Goal: Complete application form

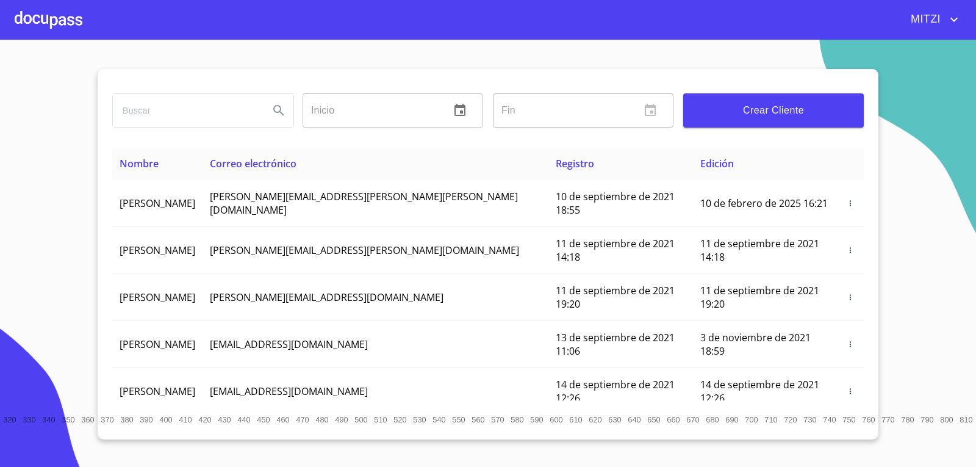
click at [61, 10] on div at bounding box center [49, 19] width 68 height 39
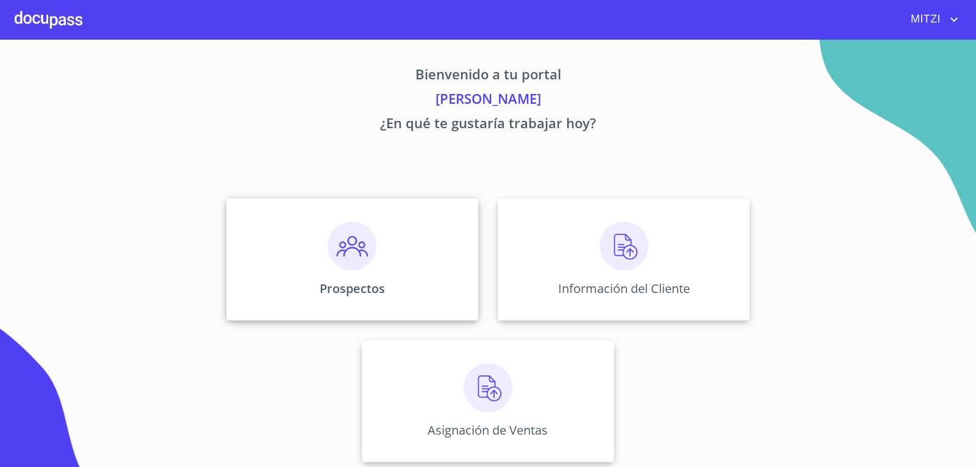
click at [352, 261] on img at bounding box center [352, 245] width 49 height 49
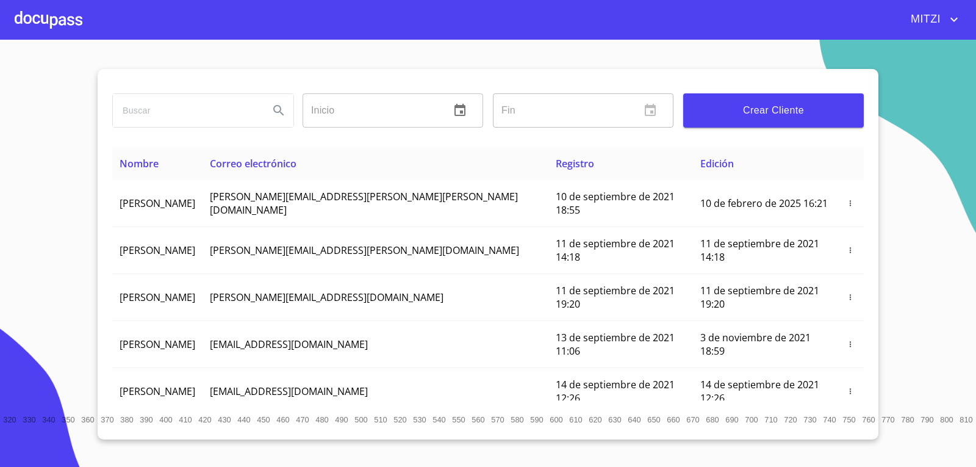
click at [777, 106] on span "Crear Cliente" at bounding box center [773, 110] width 161 height 17
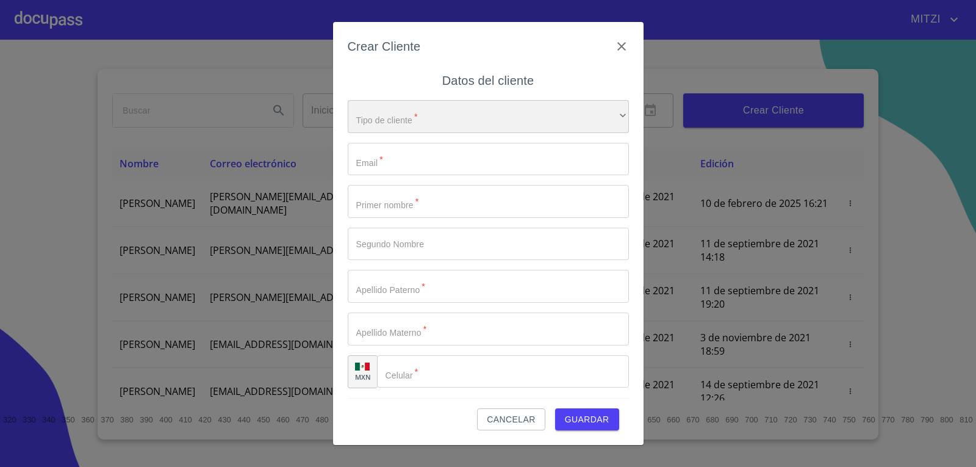
click at [451, 108] on div "​" at bounding box center [488, 116] width 281 height 33
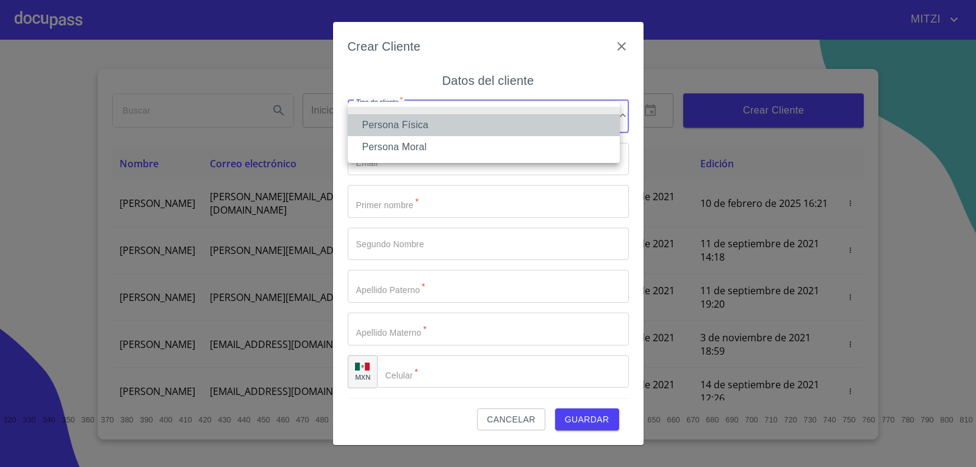
click at [412, 123] on li "Persona Física" at bounding box center [484, 125] width 272 height 22
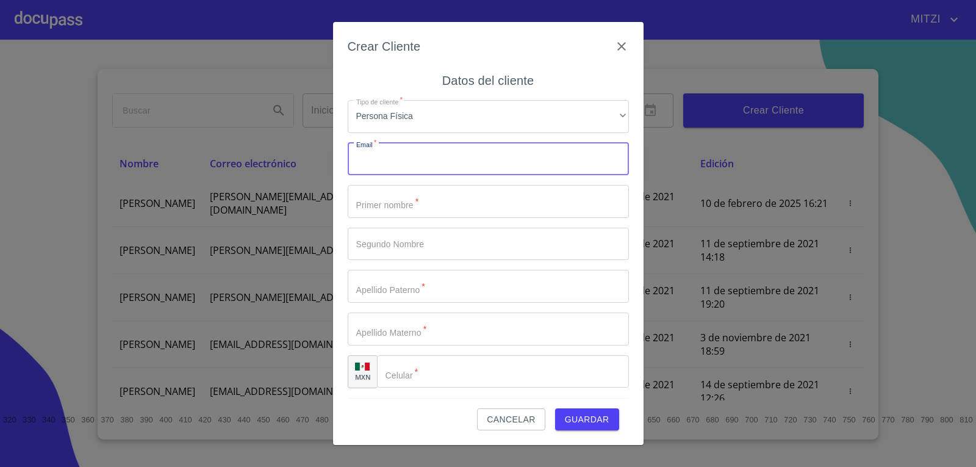
click at [384, 162] on input "Tipo de cliente   *" at bounding box center [488, 159] width 281 height 33
type input "[PERSON_NAME][DOMAIN_NAME][EMAIL_ADDRESS][DOMAIN_NAME]"
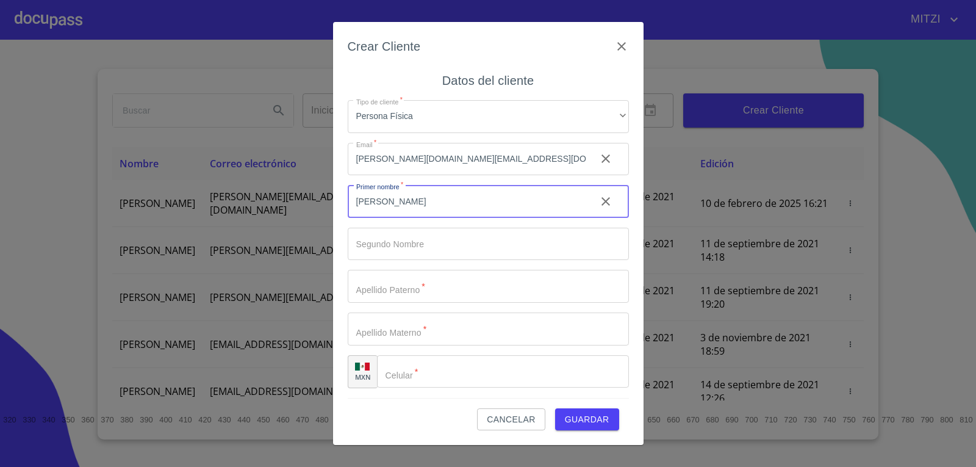
type input "[PERSON_NAME]"
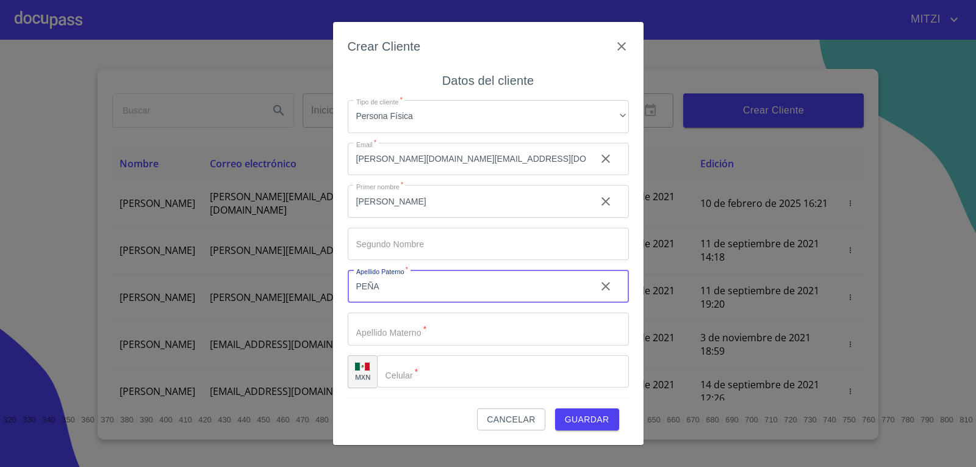
type input "PEÑA"
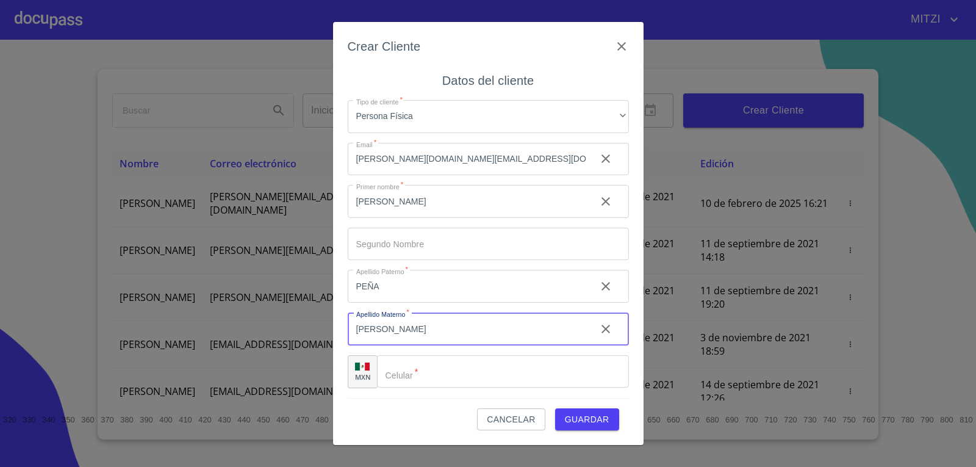
type input "[PERSON_NAME]"
type input "[PHONE_NUMBER]"
click at [591, 418] on span "Guardar" at bounding box center [587, 419] width 45 height 15
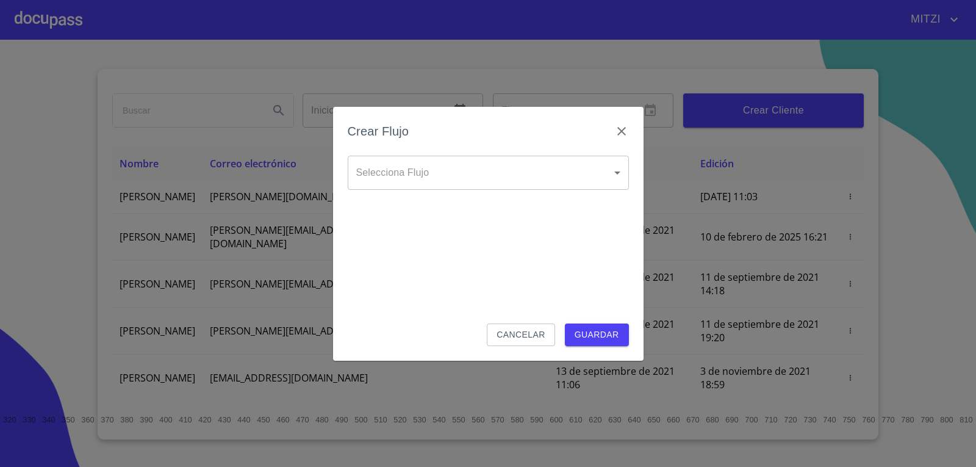
click at [448, 168] on body "[PERSON_NAME] ​ Fin ​ Crear Cliente Nombre Correo electrónico Registro Edición …" at bounding box center [488, 233] width 976 height 467
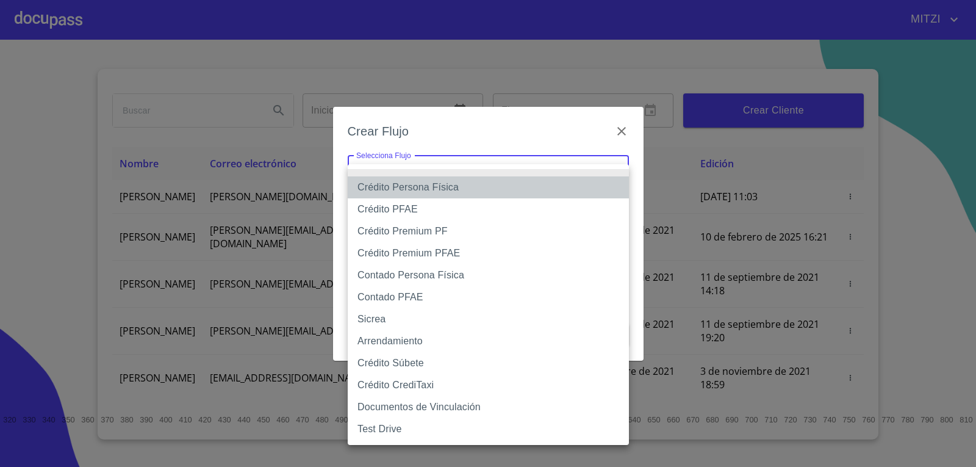
click at [424, 189] on li "Crédito Persona Física" at bounding box center [488, 187] width 281 height 22
type input "6009fb3c7d1714eb8809aa97"
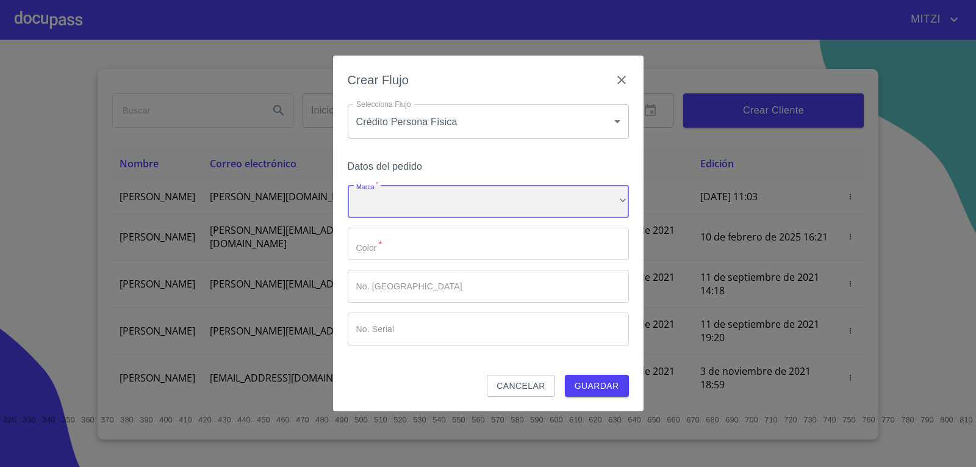
click at [394, 203] on div "​" at bounding box center [488, 201] width 281 height 33
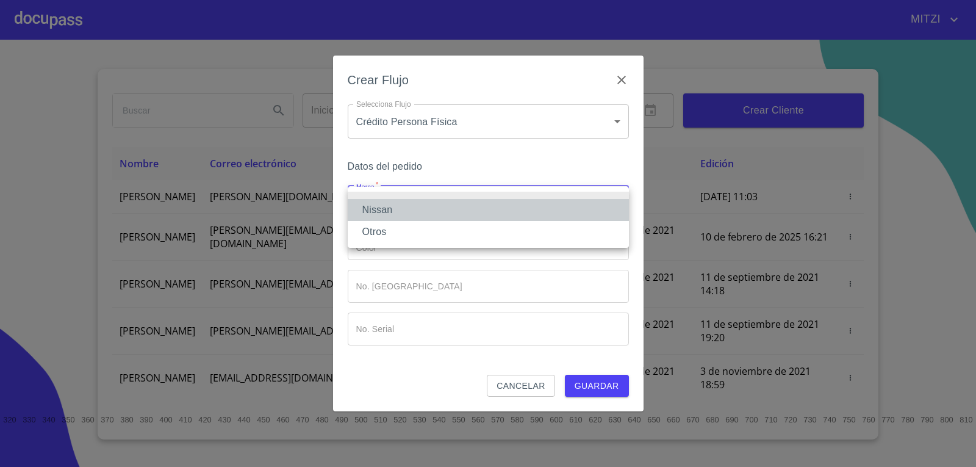
click at [390, 207] on li "Nissan" at bounding box center [488, 210] width 281 height 22
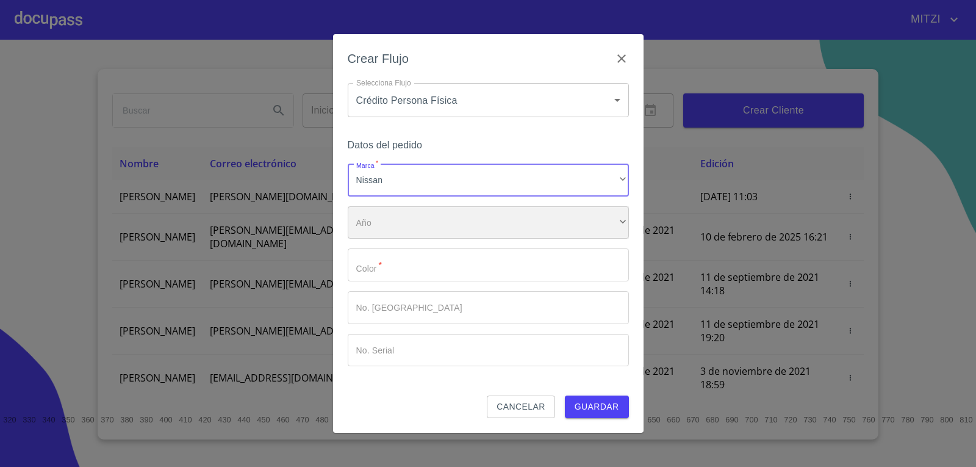
click at [384, 221] on div "​" at bounding box center [488, 222] width 281 height 33
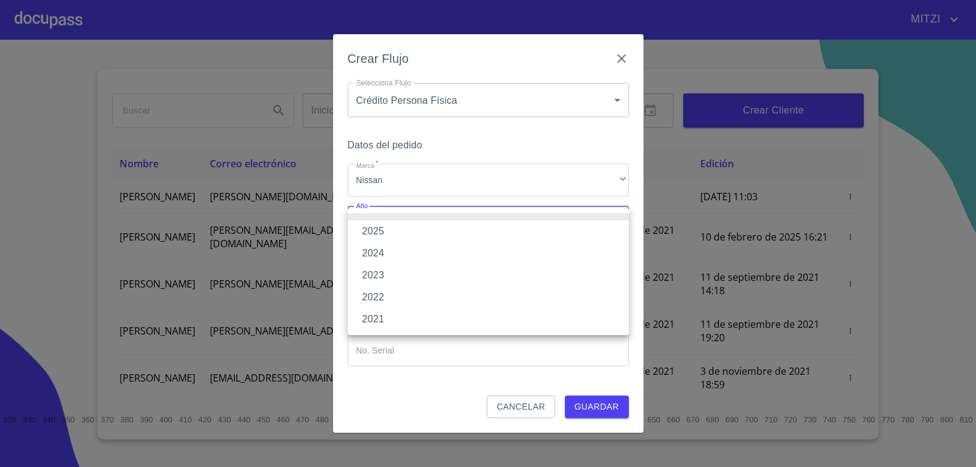
click at [395, 231] on li "2025" at bounding box center [488, 231] width 281 height 22
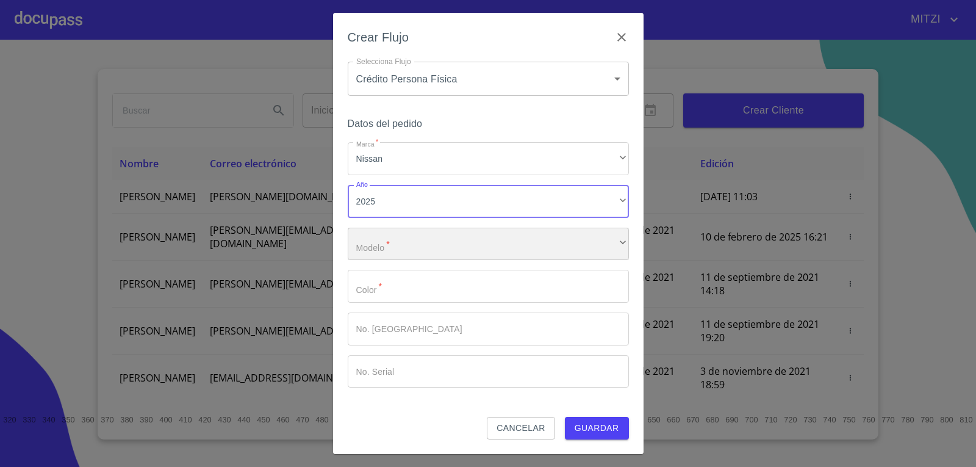
click at [398, 246] on div "​" at bounding box center [488, 244] width 281 height 33
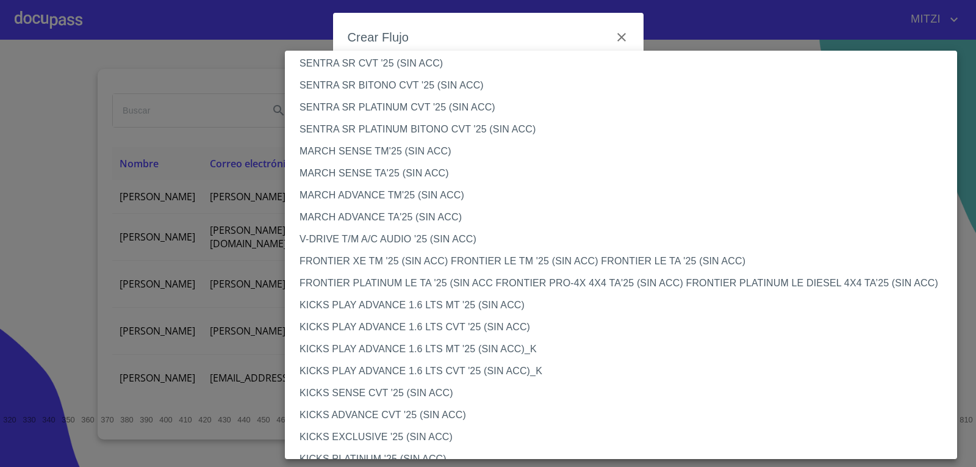
scroll to position [744, 0]
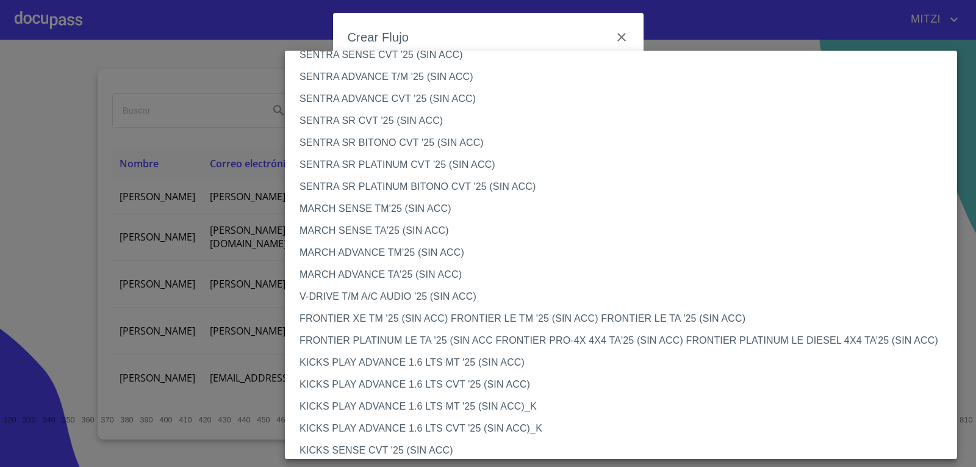
click at [355, 320] on li "FRONTIER XE TM '25 (SIN ACC) FRONTIER LE TM '25 (SIN ACC) FRONTIER LE TA '25 (S…" at bounding box center [625, 318] width 681 height 22
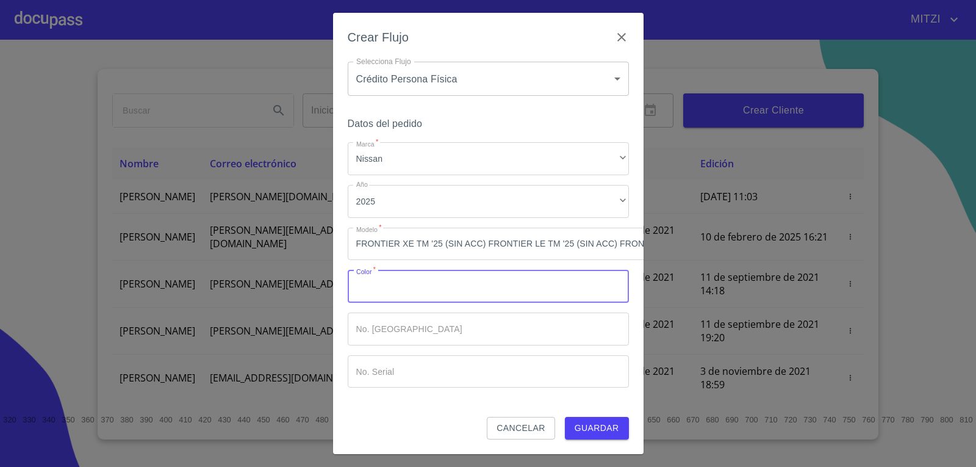
click at [499, 270] on input "Marca   *" at bounding box center [488, 286] width 281 height 33
type input "BLANCO"
click at [622, 431] on button "Guardar" at bounding box center [597, 428] width 64 height 23
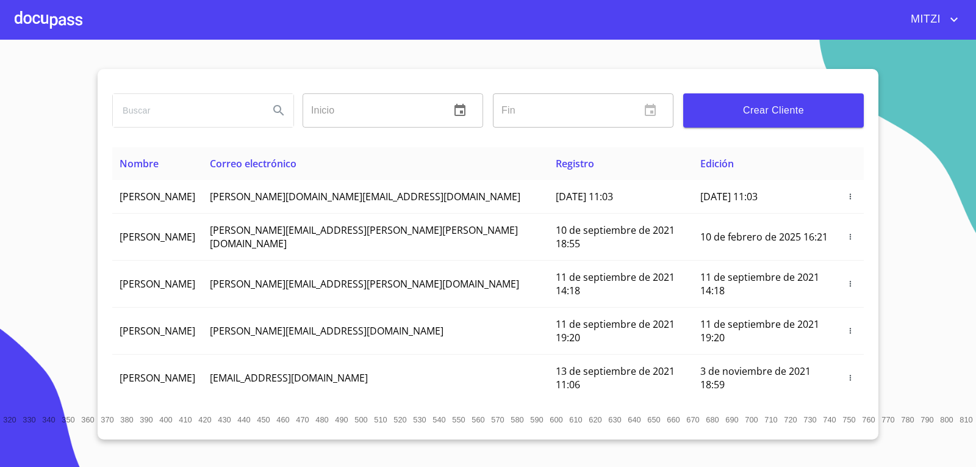
click at [70, 24] on div at bounding box center [49, 19] width 68 height 39
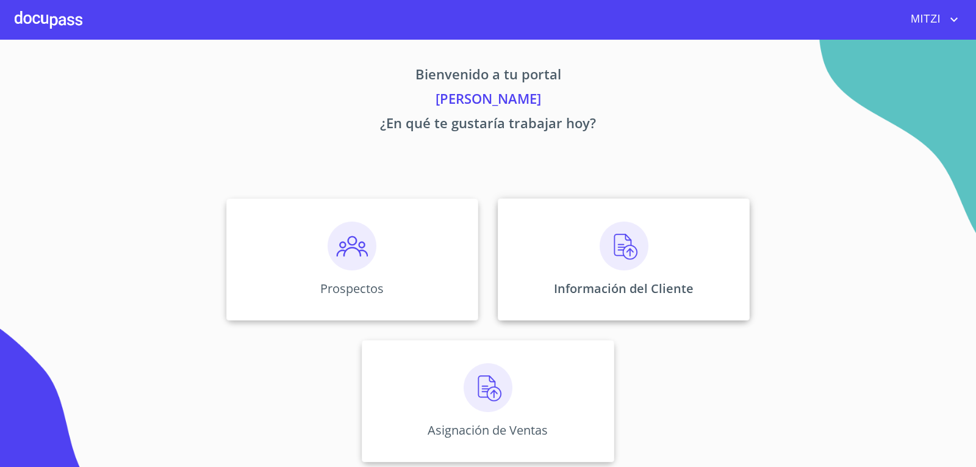
click at [626, 260] on img at bounding box center [624, 245] width 49 height 49
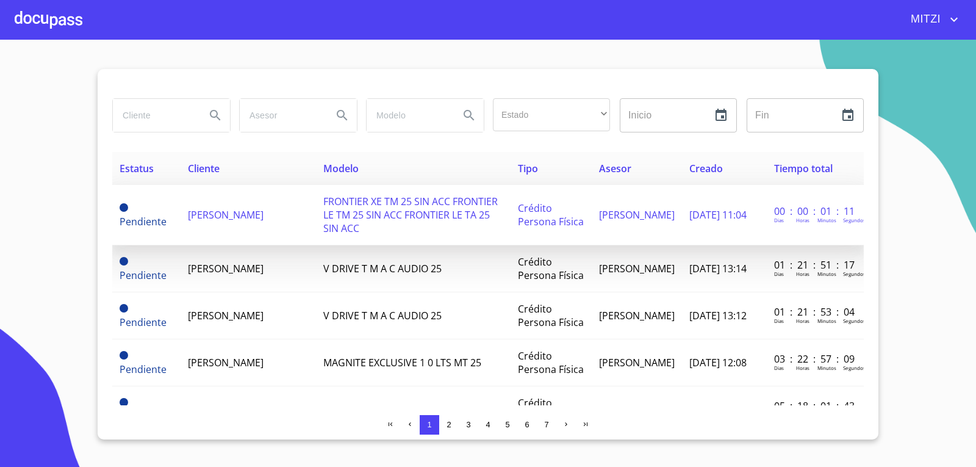
click at [215, 214] on span "[PERSON_NAME]" at bounding box center [226, 214] width 76 height 13
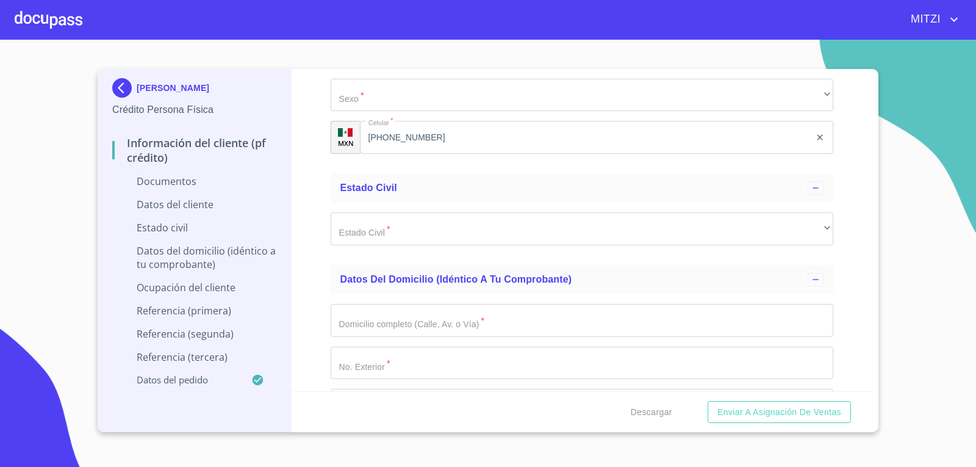
scroll to position [2013, 0]
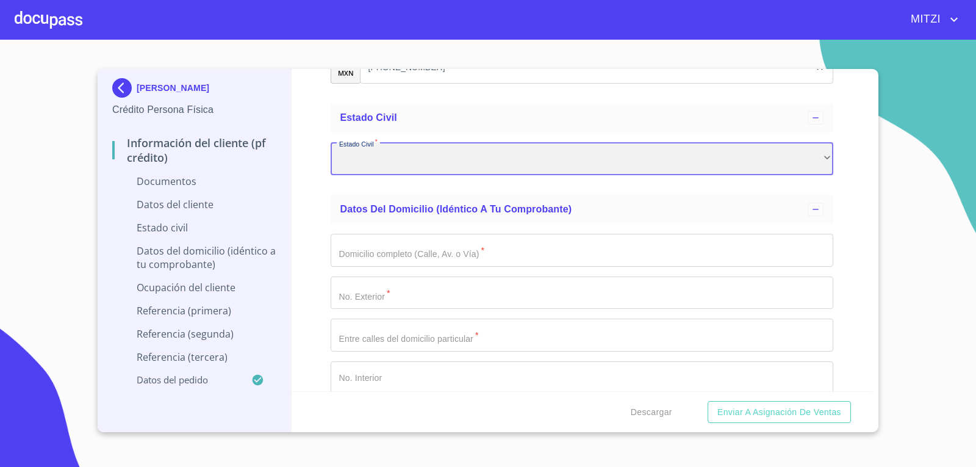
click at [429, 163] on div "​" at bounding box center [582, 158] width 503 height 33
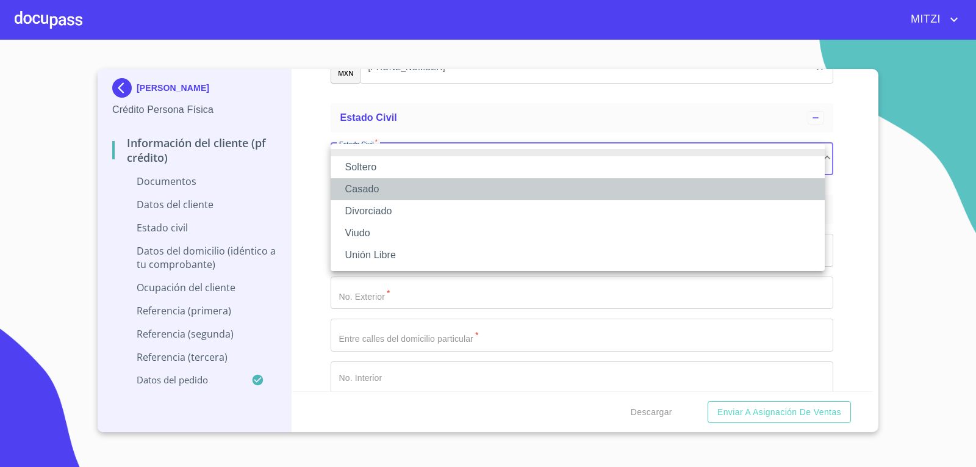
click at [373, 188] on li "Casado" at bounding box center [578, 189] width 494 height 22
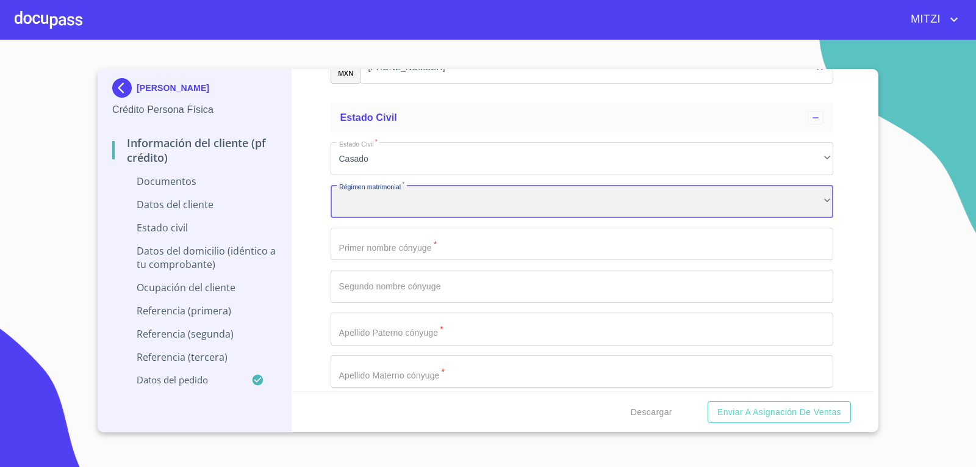
click at [407, 193] on div "​" at bounding box center [582, 201] width 503 height 33
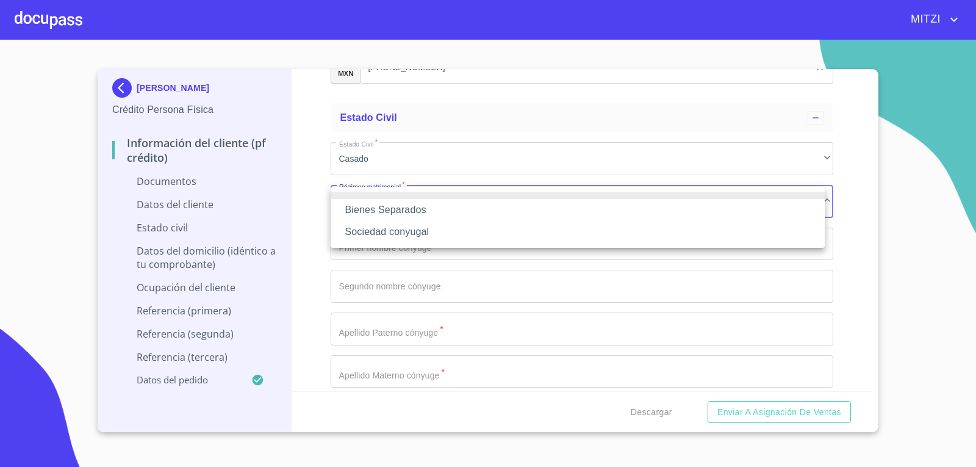
click at [399, 207] on li "Bienes Separados" at bounding box center [578, 210] width 494 height 22
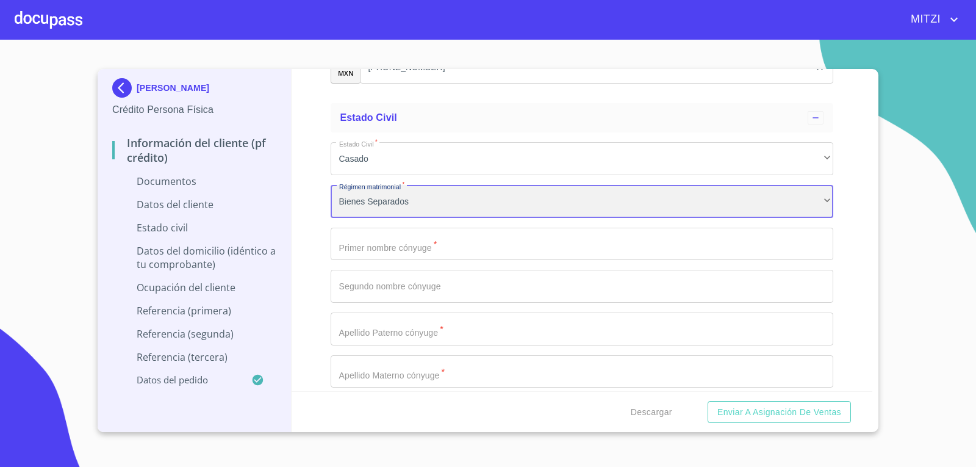
scroll to position [2074, 0]
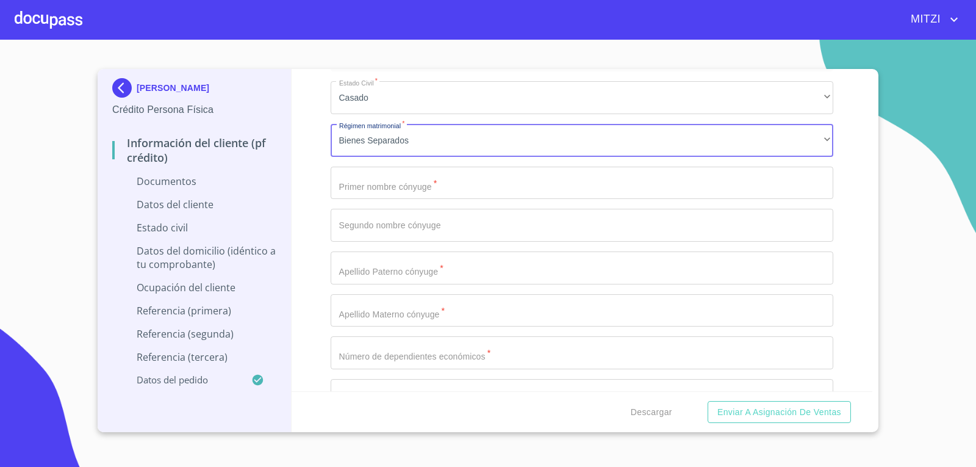
click at [462, 189] on input "Documento de identificación.   *" at bounding box center [582, 183] width 503 height 33
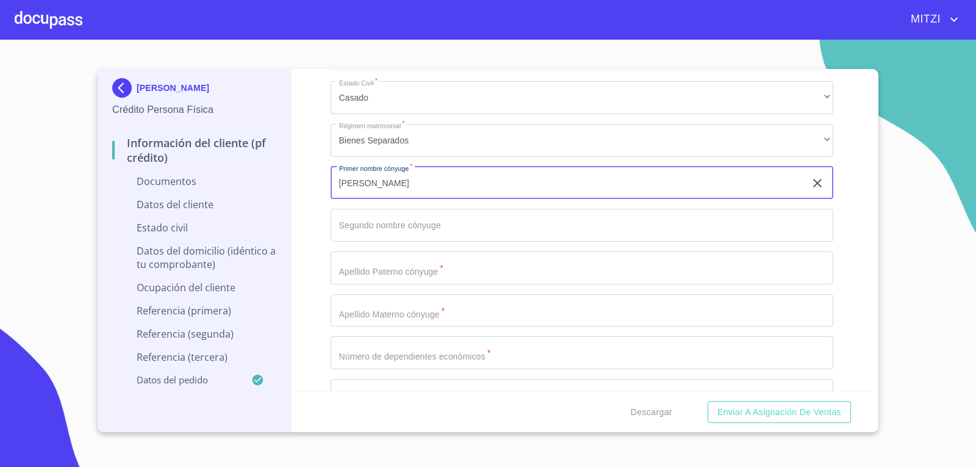
type input "[PERSON_NAME]"
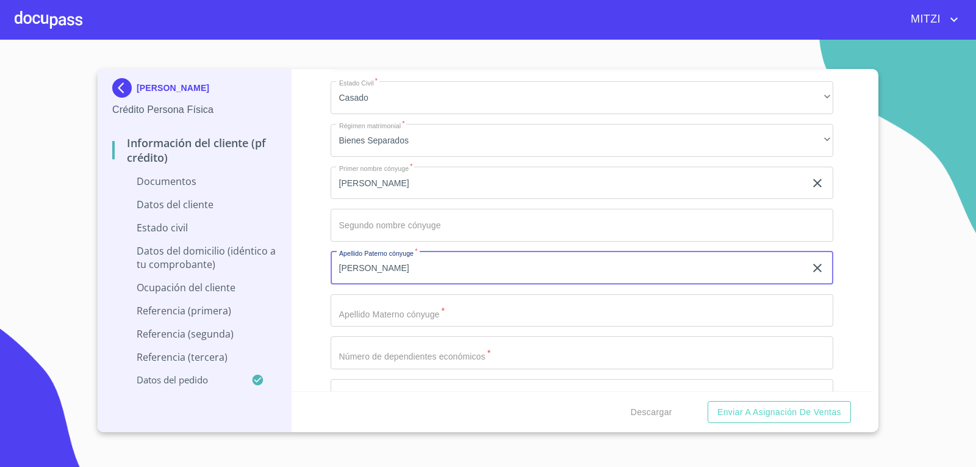
type input "[PERSON_NAME]"
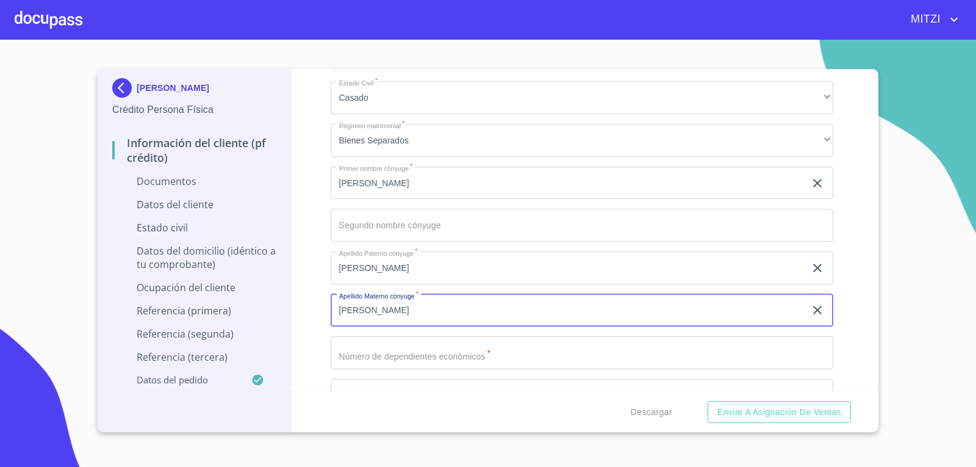
click at [360, 306] on input "[PERSON_NAME]" at bounding box center [568, 310] width 475 height 33
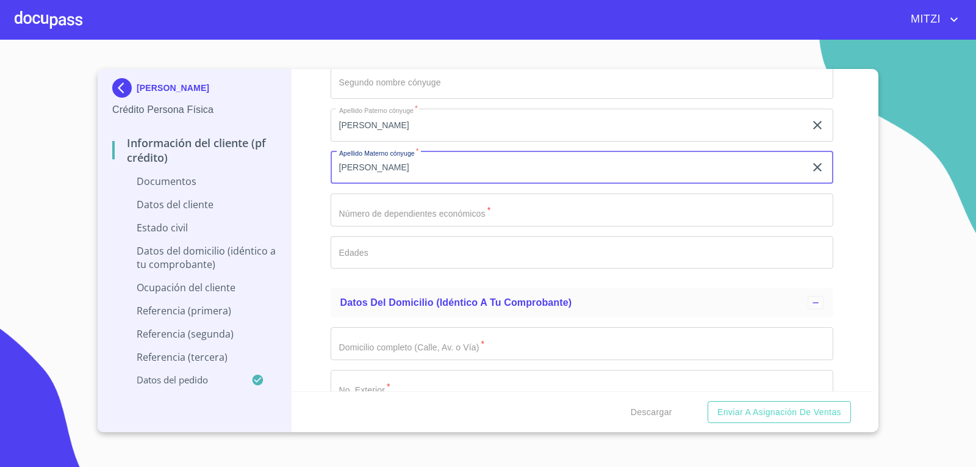
scroll to position [2257, 0]
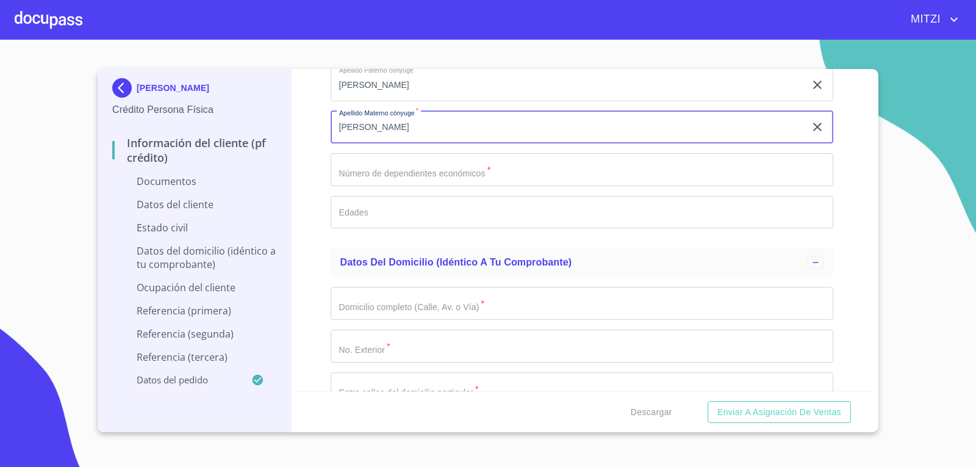
type input "[PERSON_NAME]"
click at [519, 160] on input "Documento de identificación.   *" at bounding box center [582, 169] width 503 height 33
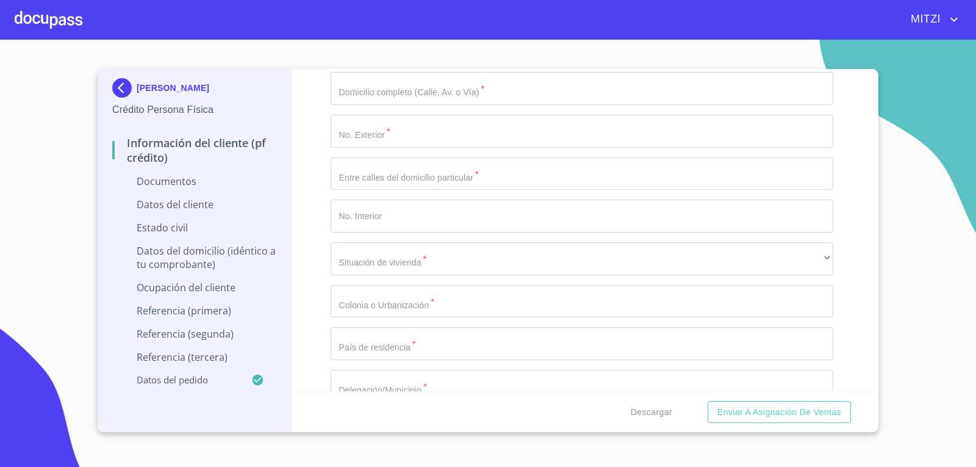
scroll to position [2501, 0]
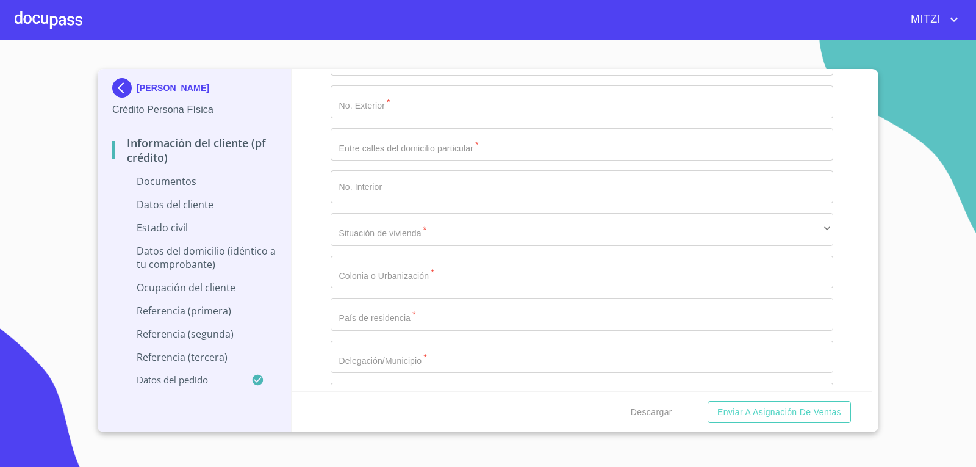
type input "0"
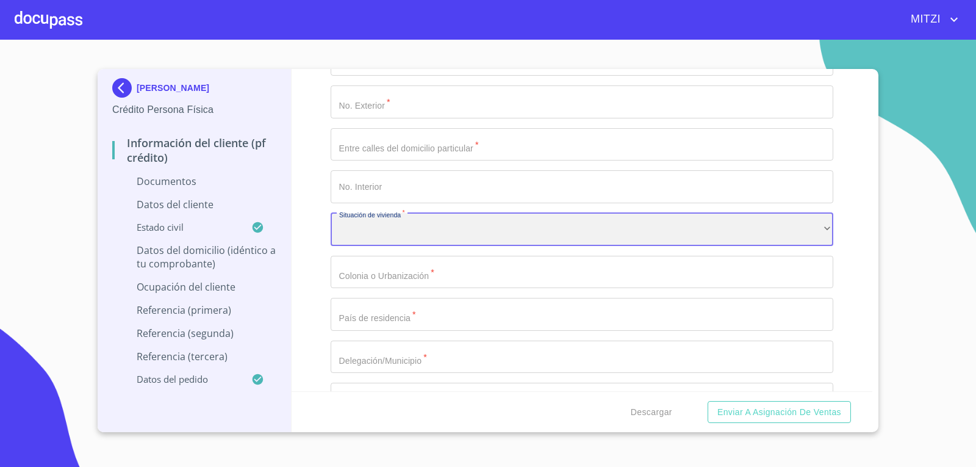
click at [421, 231] on div "​" at bounding box center [582, 229] width 503 height 33
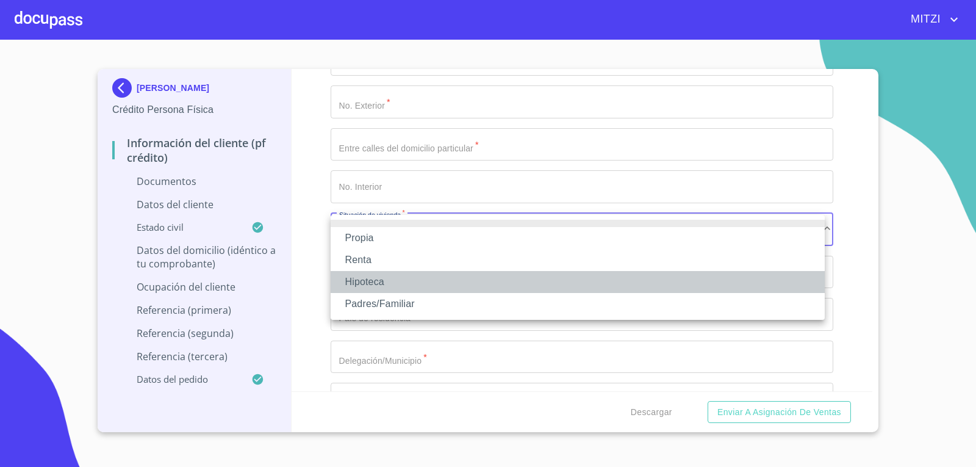
click at [363, 273] on li "Hipoteca" at bounding box center [578, 282] width 494 height 22
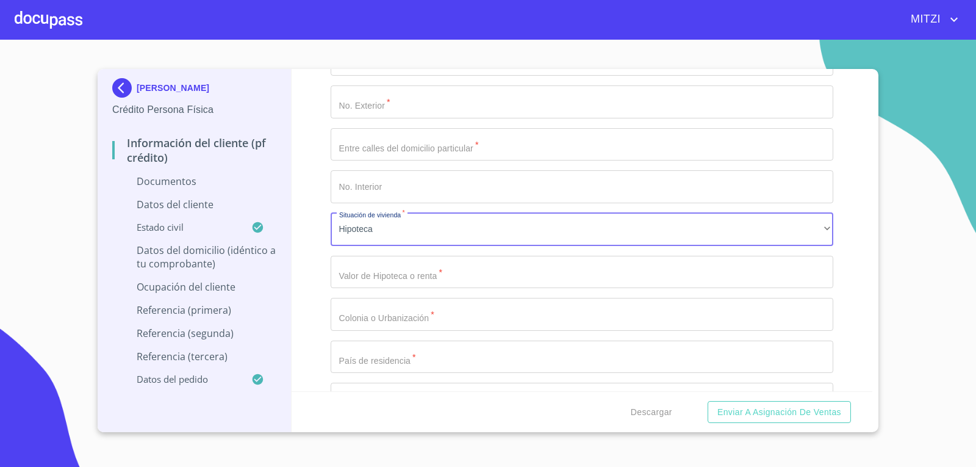
click at [403, 267] on input "Documento de identificación.   *" at bounding box center [582, 272] width 503 height 33
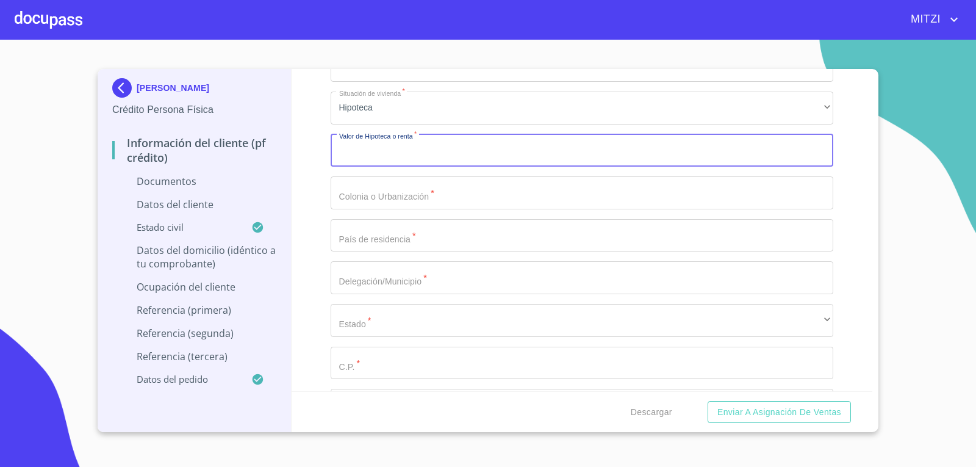
scroll to position [2623, 0]
type input "$2,300"
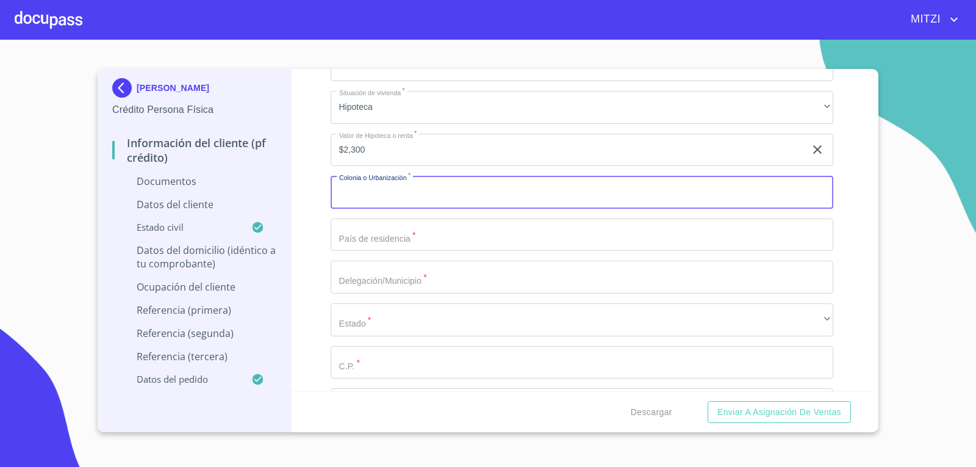
click at [311, 204] on div "Información del cliente (PF crédito) Documentos Documento de identificación.   …" at bounding box center [582, 230] width 581 height 322
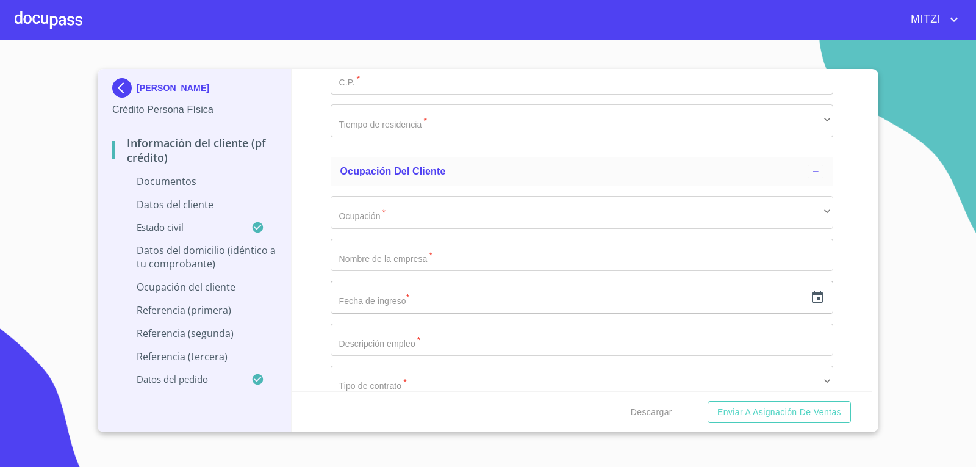
scroll to position [2928, 0]
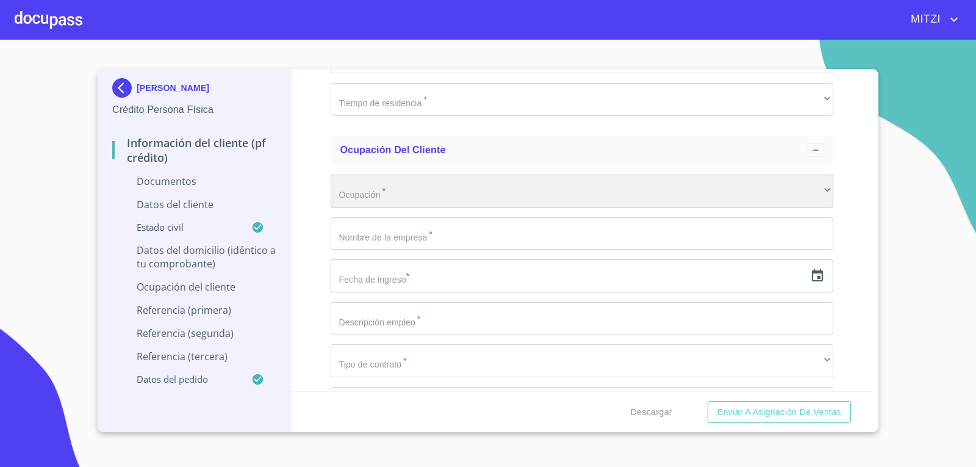
click at [375, 188] on div "​" at bounding box center [582, 190] width 503 height 33
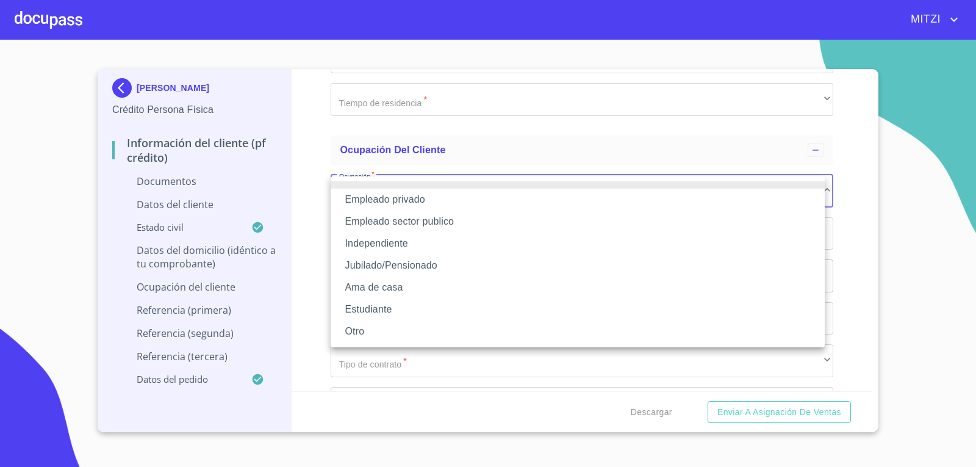
click at [376, 244] on li "Independiente" at bounding box center [578, 243] width 494 height 22
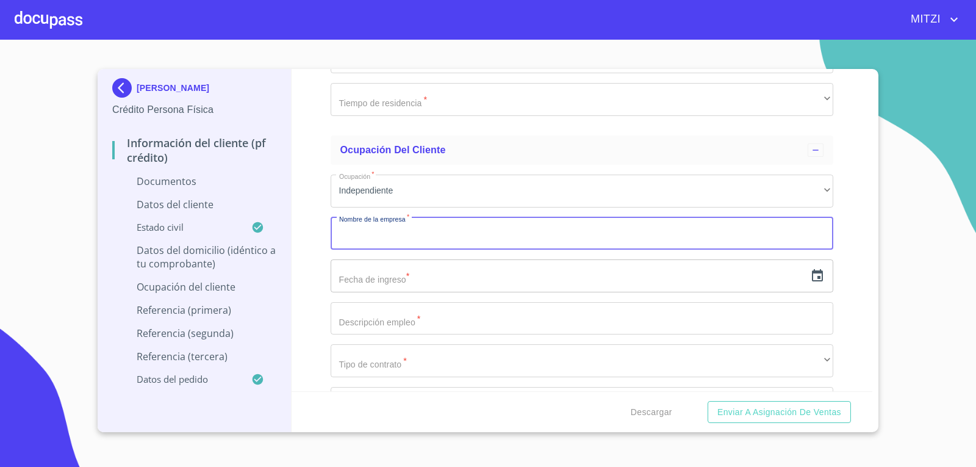
click at [386, 231] on input "Documento de identificación.   *" at bounding box center [582, 233] width 503 height 33
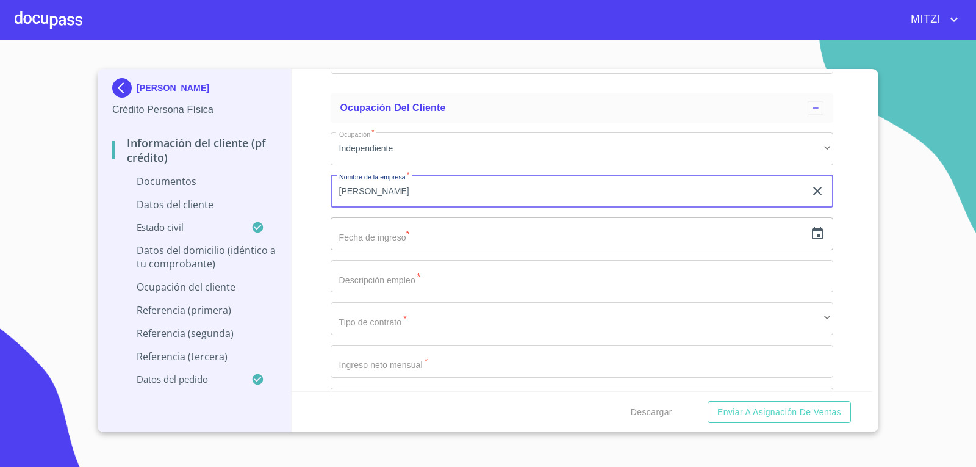
scroll to position [3050, 0]
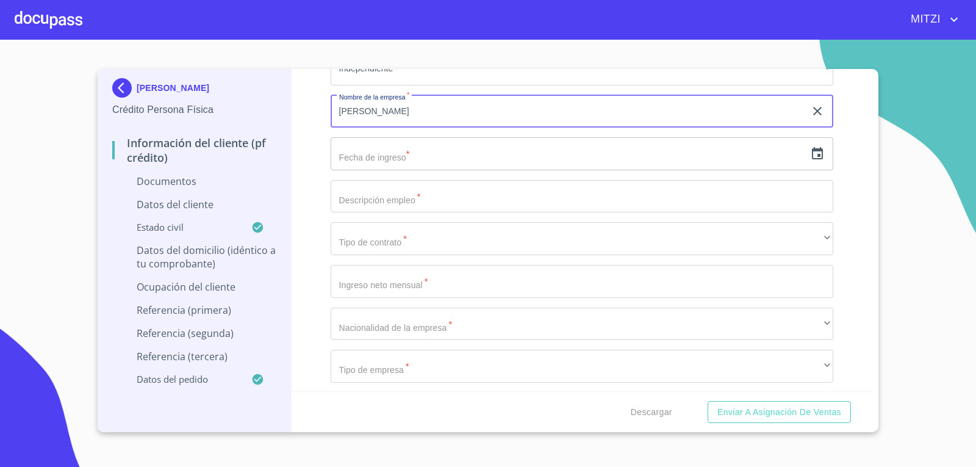
type input "[PERSON_NAME]"
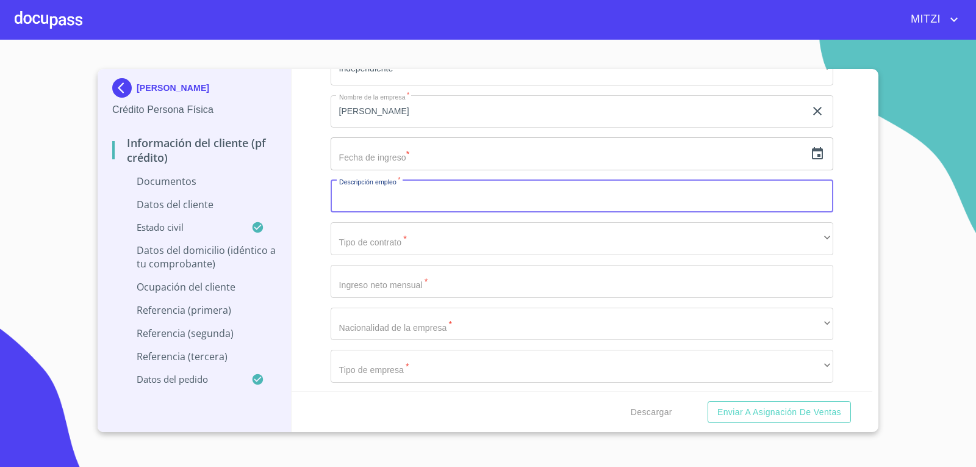
click at [383, 194] on input "Documento de identificación.   *" at bounding box center [582, 196] width 503 height 33
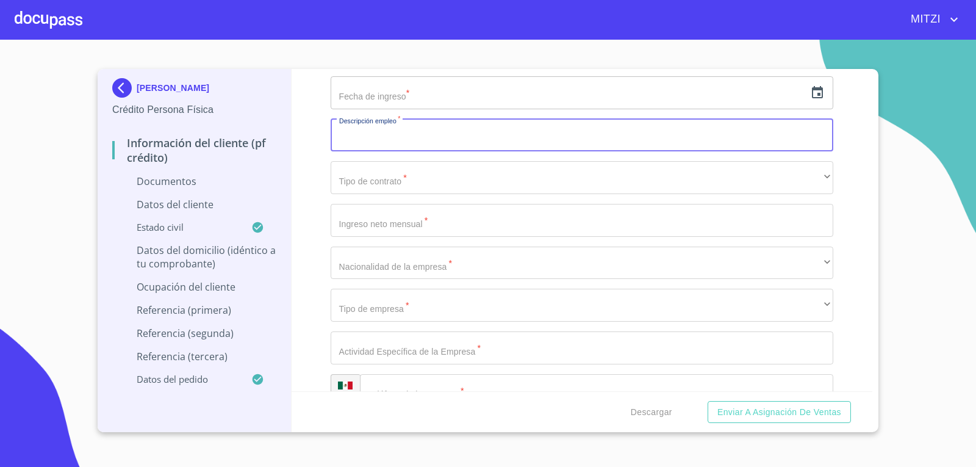
click at [397, 348] on input "Documento de identificación.   *" at bounding box center [582, 347] width 503 height 33
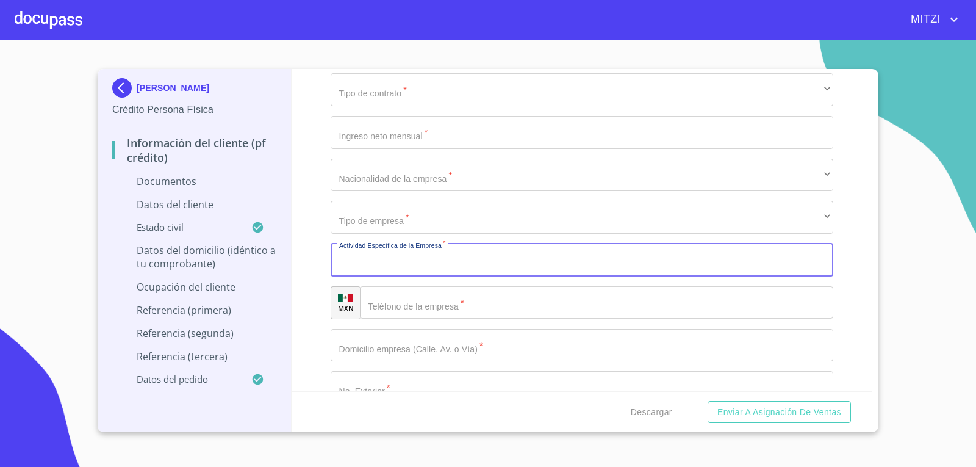
scroll to position [3233, 0]
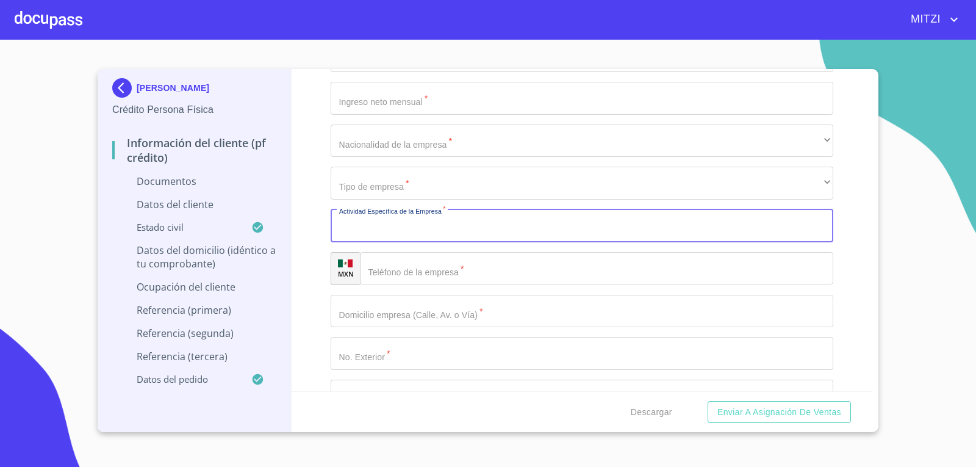
click at [420, 232] on input "Documento de identificación.   *" at bounding box center [582, 225] width 503 height 33
type input "CONSTRUCCIÓN"
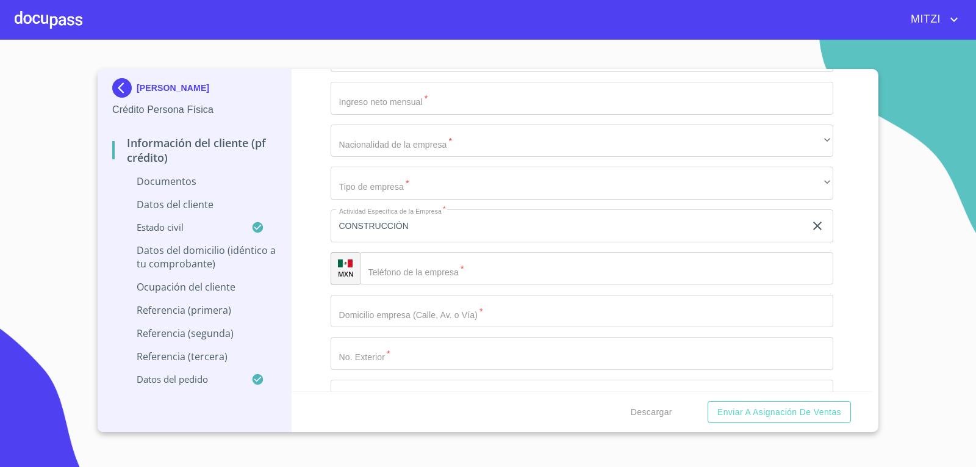
click at [312, 166] on div "Información del cliente (PF crédito) Documentos Documento de identificación.   …" at bounding box center [582, 230] width 581 height 322
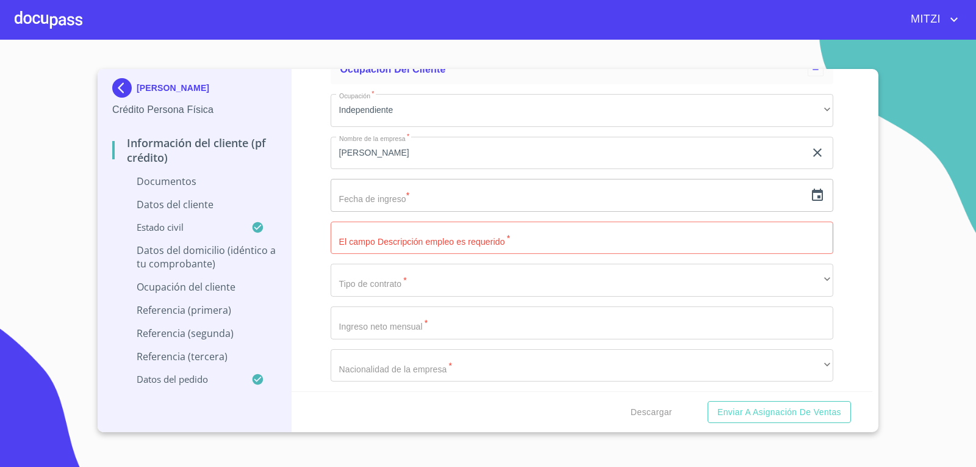
scroll to position [2989, 0]
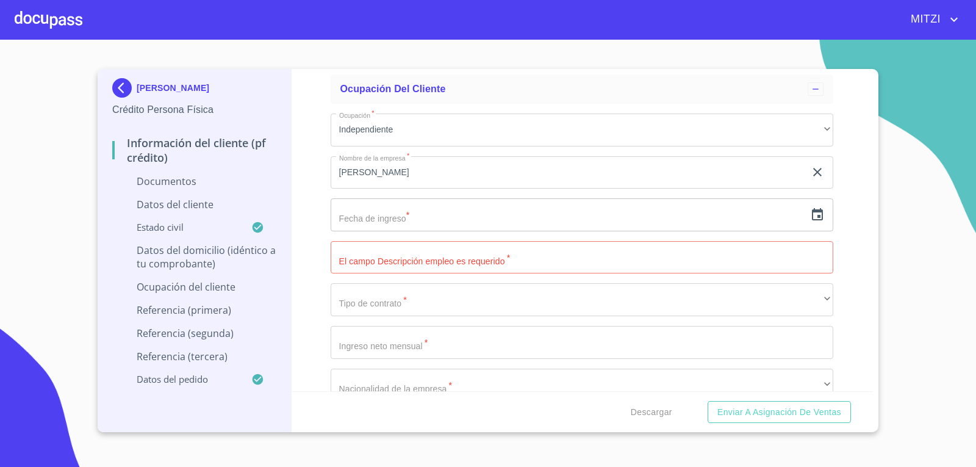
click at [814, 212] on icon "button" at bounding box center [817, 214] width 15 height 15
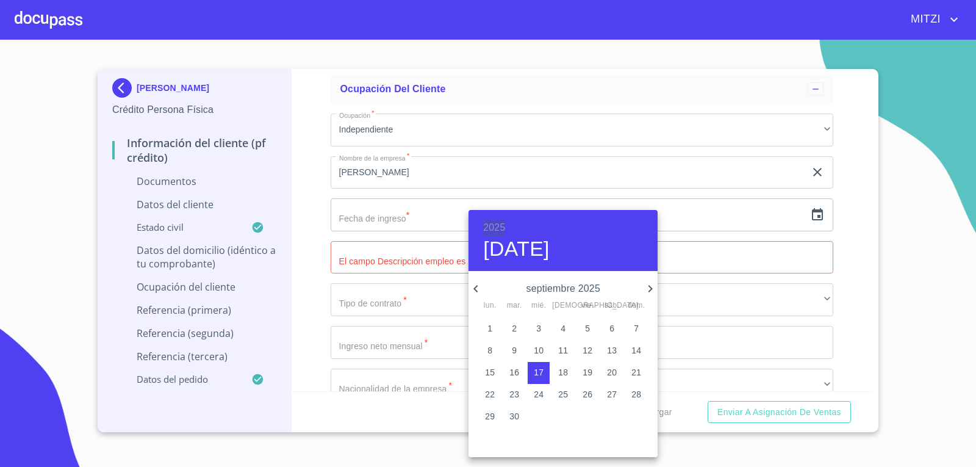
click at [487, 225] on h6 "2025" at bounding box center [494, 227] width 22 height 17
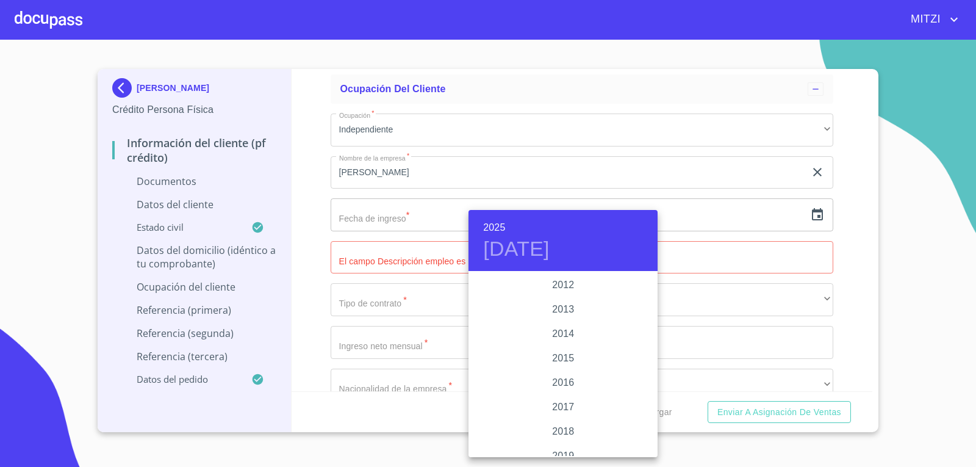
scroll to position [2062, 0]
click at [557, 296] on div "2010" at bounding box center [562, 297] width 189 height 24
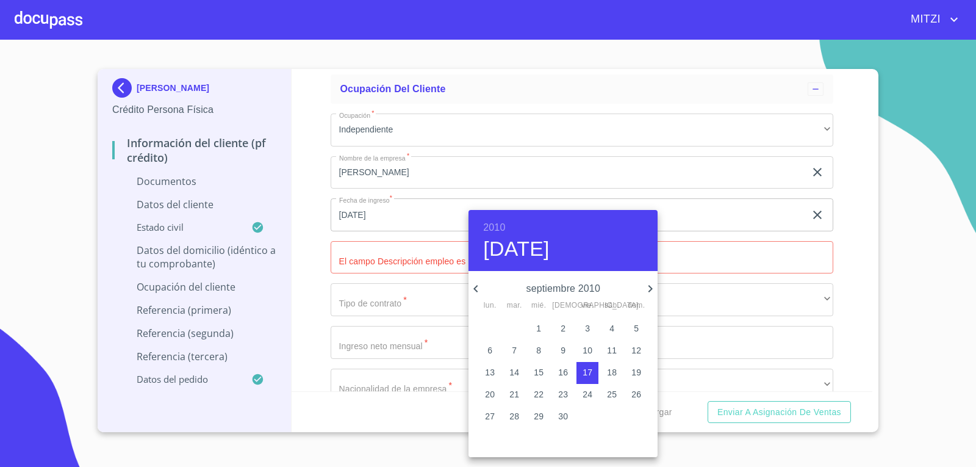
click at [500, 223] on h6 "2010" at bounding box center [494, 227] width 22 height 17
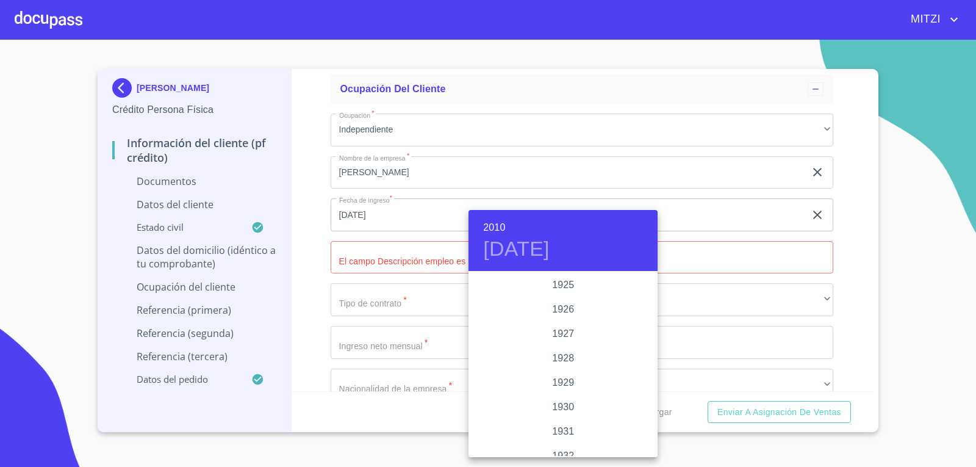
scroll to position [2001, 0]
click at [565, 287] on div "2007" at bounding box center [562, 285] width 189 height 24
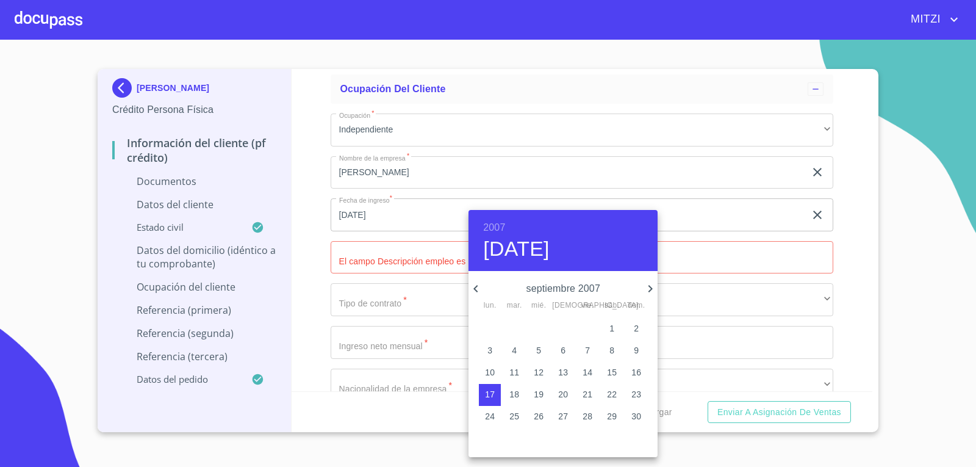
click at [478, 289] on icon "button" at bounding box center [475, 288] width 15 height 15
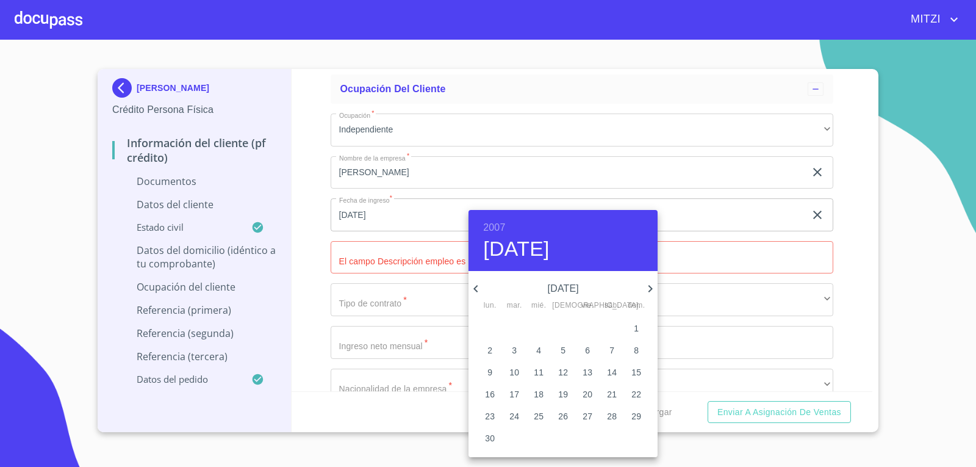
click at [478, 289] on icon "button" at bounding box center [475, 288] width 15 height 15
click at [490, 326] on p "1" at bounding box center [489, 328] width 5 height 12
type input "[DATE]"
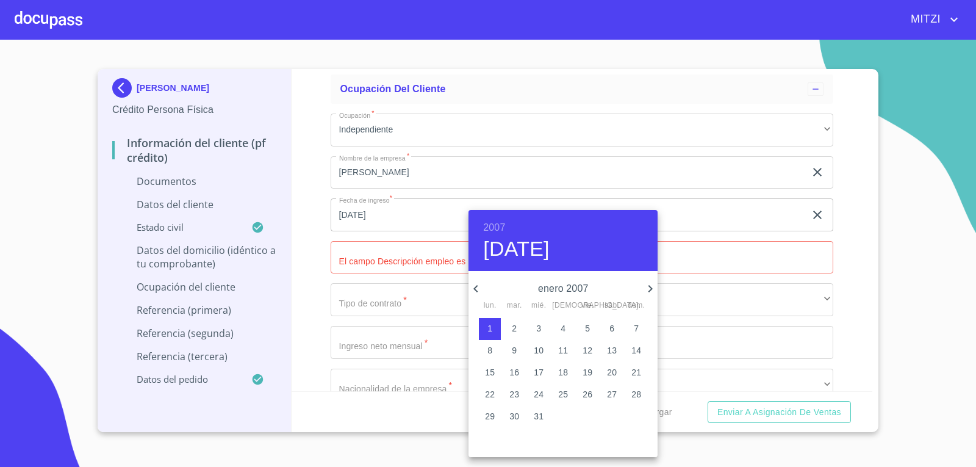
click at [392, 262] on div at bounding box center [488, 233] width 976 height 467
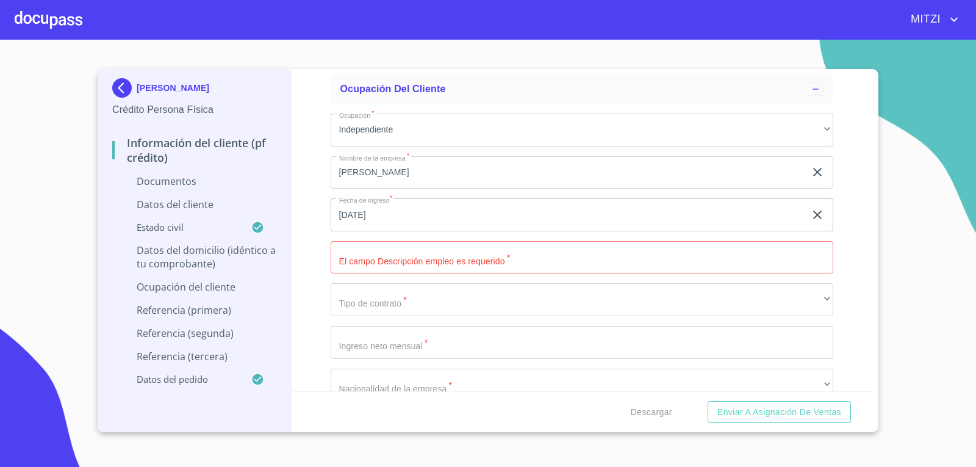
click at [392, 262] on input "Documento de identificación.   *" at bounding box center [582, 257] width 503 height 33
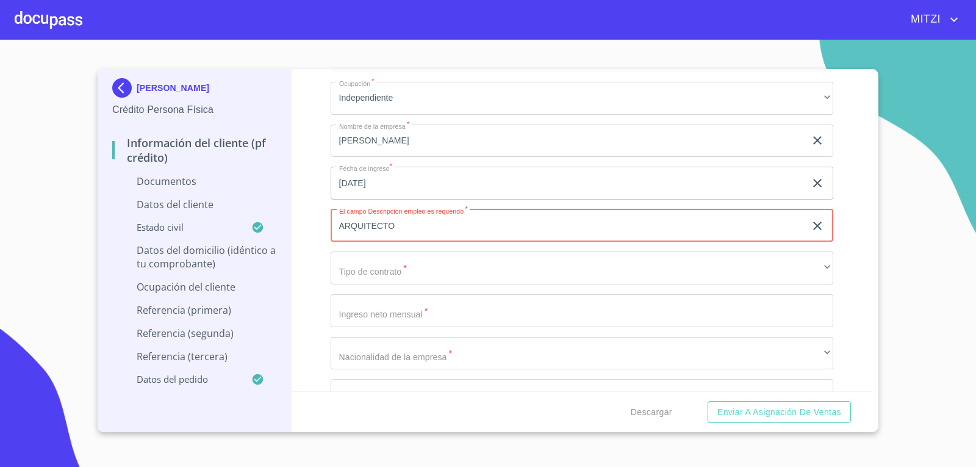
scroll to position [3050, 0]
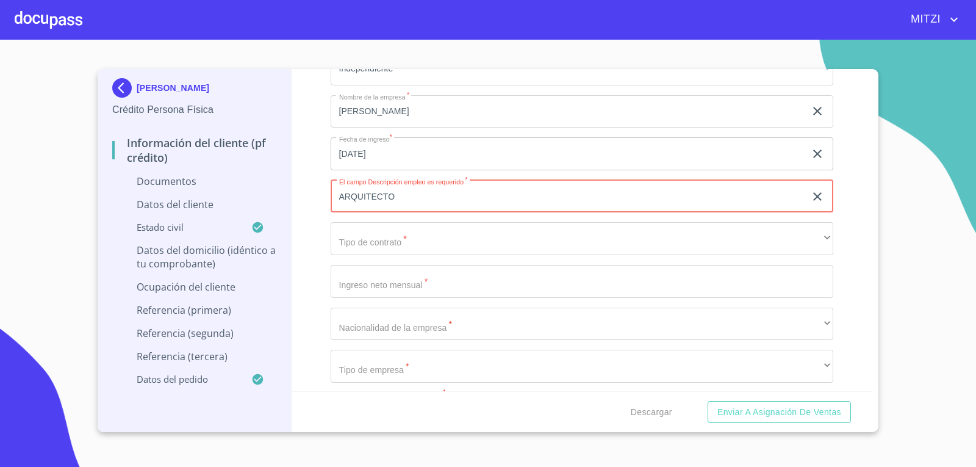
type input "ARQUITECTO"
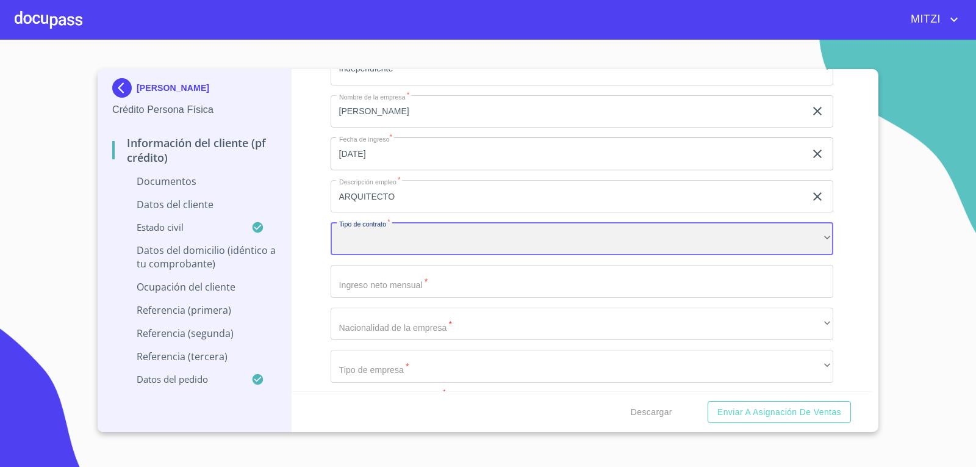
click at [420, 236] on div "​" at bounding box center [582, 238] width 503 height 33
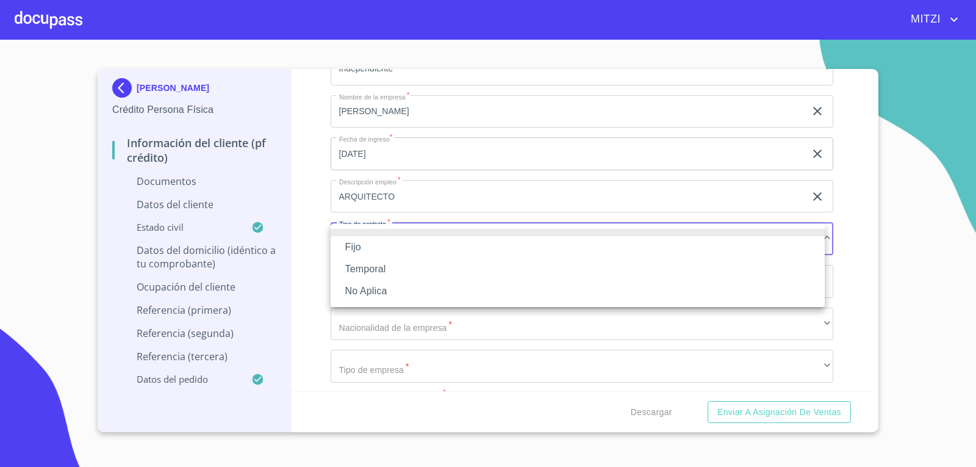
click at [357, 283] on li "No Aplica" at bounding box center [578, 291] width 494 height 22
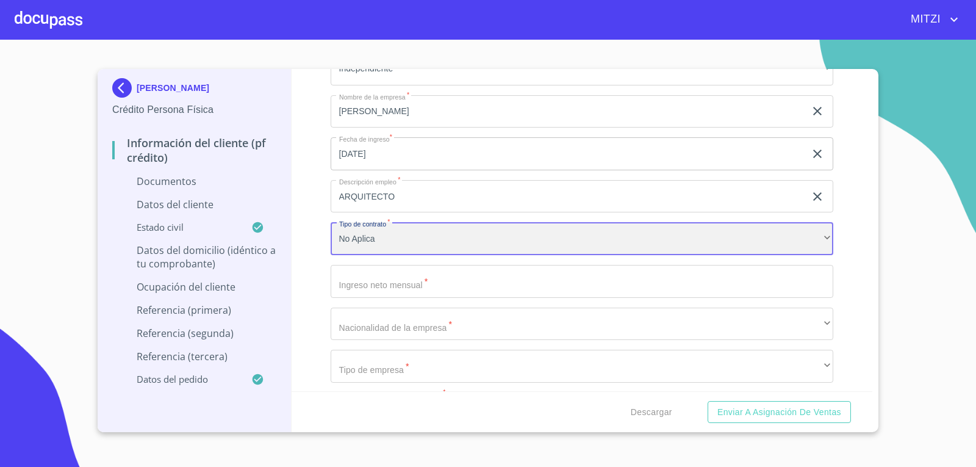
scroll to position [3111, 0]
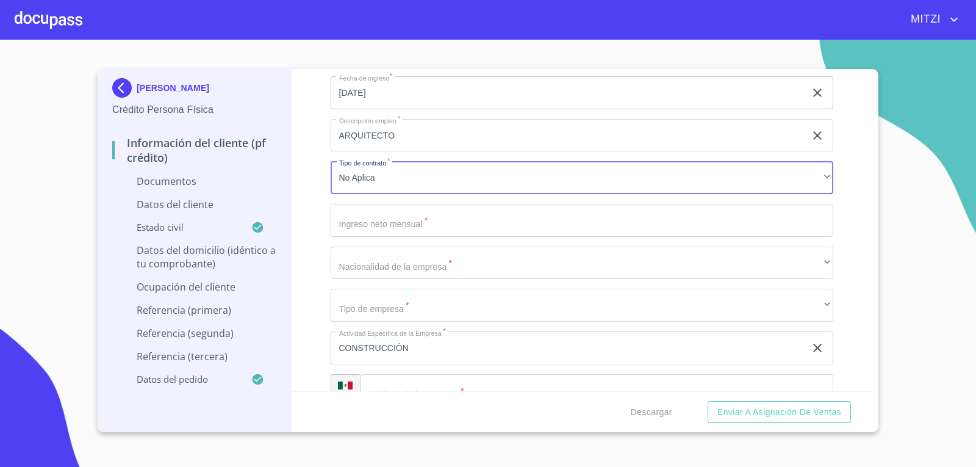
click at [435, 218] on input "Documento de identificación.   *" at bounding box center [582, 220] width 503 height 33
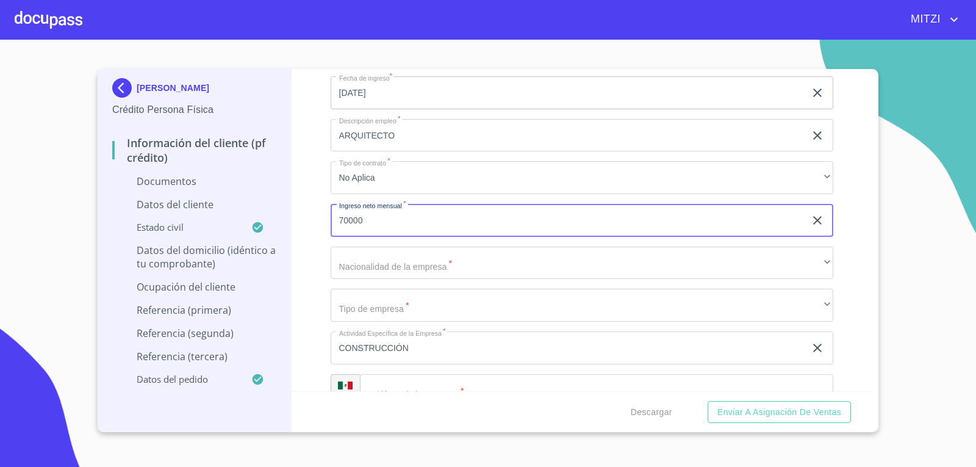
type input "70000"
click at [300, 202] on div "Información del cliente (PF crédito) Documentos Documento de identificación.   …" at bounding box center [582, 230] width 581 height 322
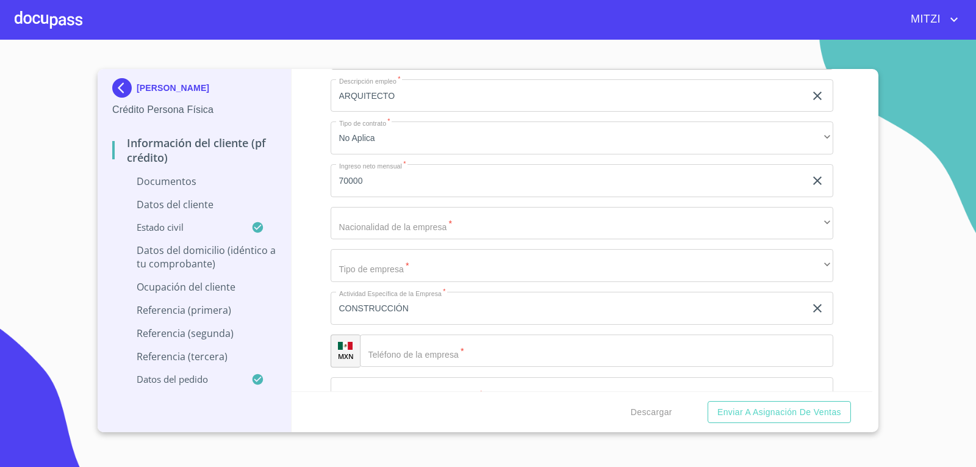
scroll to position [3172, 0]
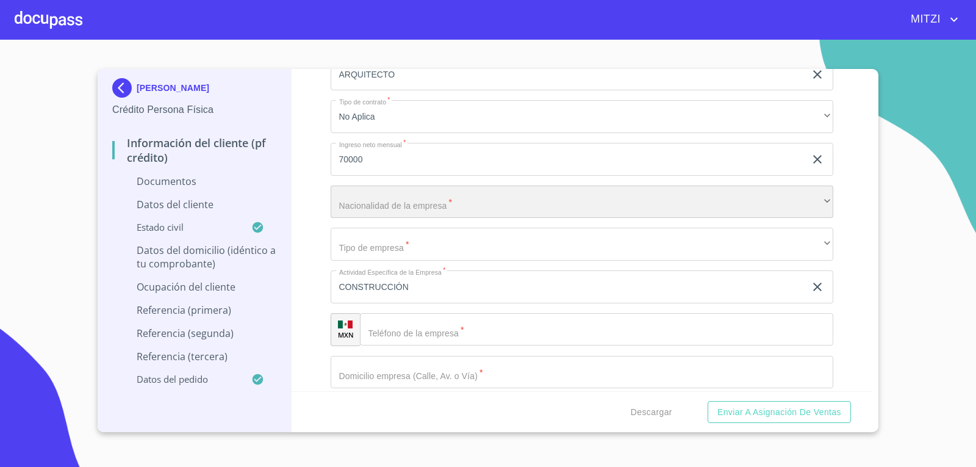
click at [400, 199] on div "​" at bounding box center [582, 201] width 503 height 33
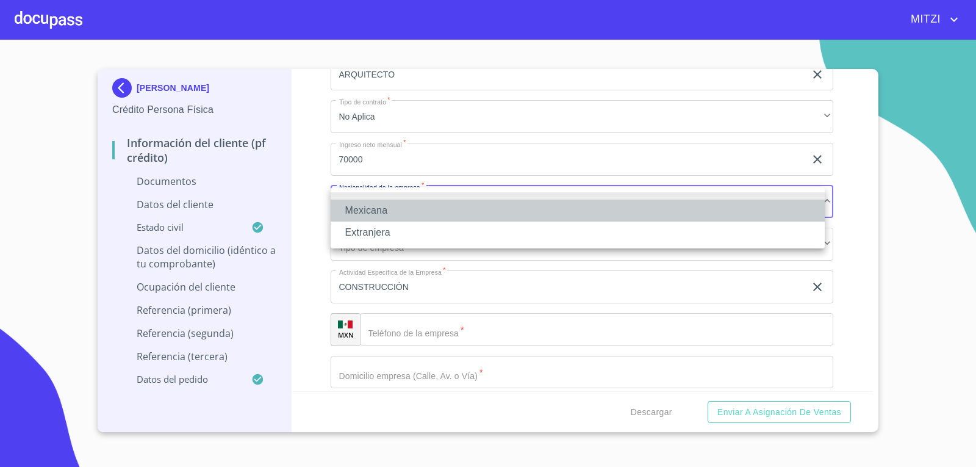
click at [390, 200] on li "Mexicana" at bounding box center [578, 210] width 494 height 22
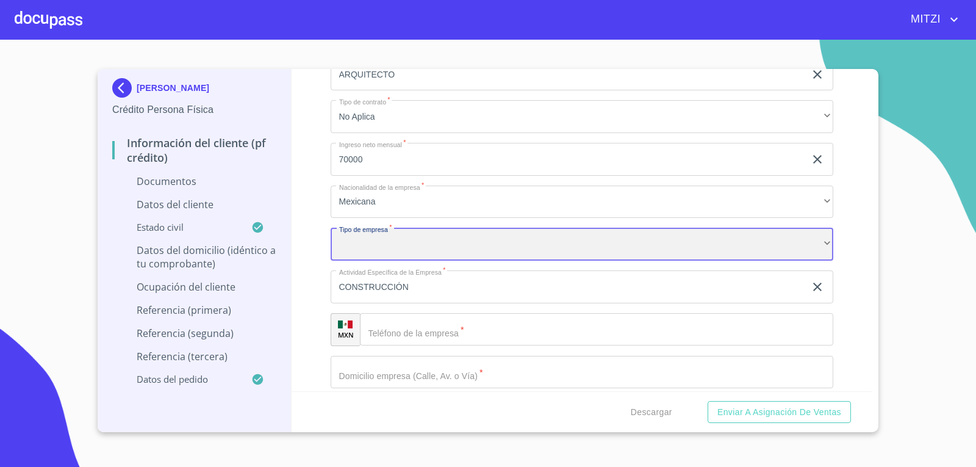
click at [421, 248] on div "​" at bounding box center [582, 244] width 503 height 33
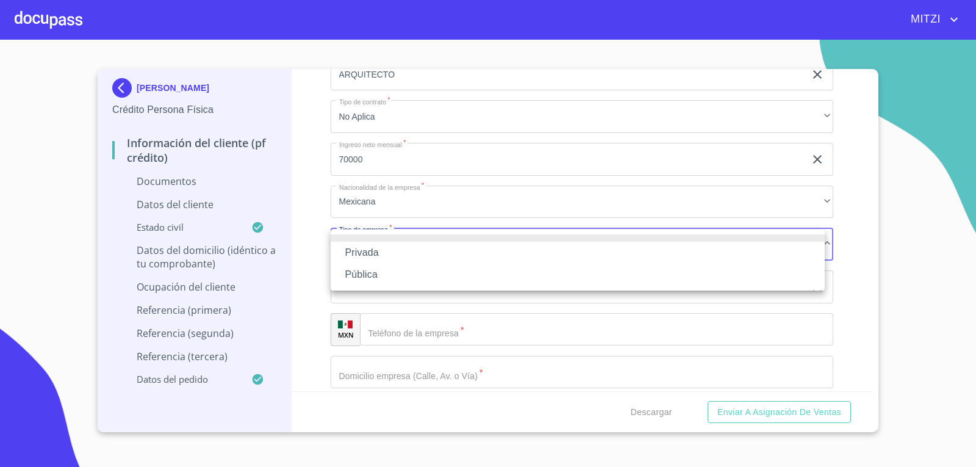
click at [376, 251] on li "Privada" at bounding box center [578, 253] width 494 height 22
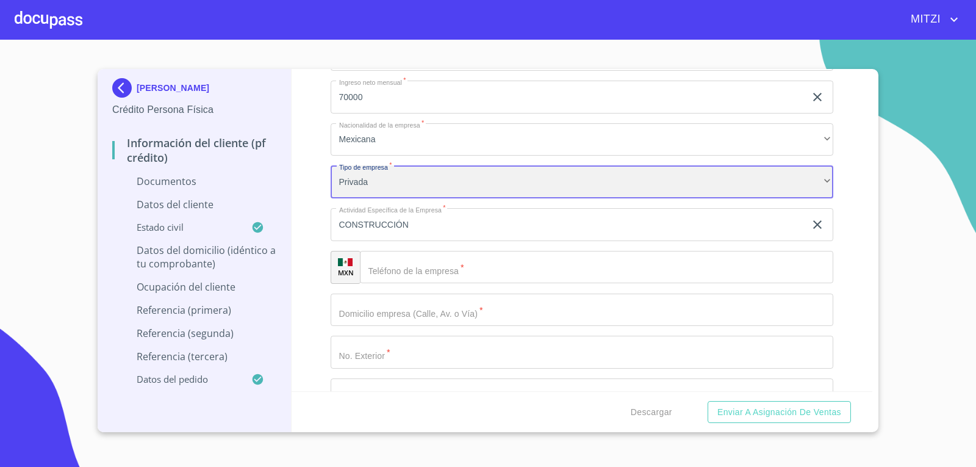
scroll to position [3294, 0]
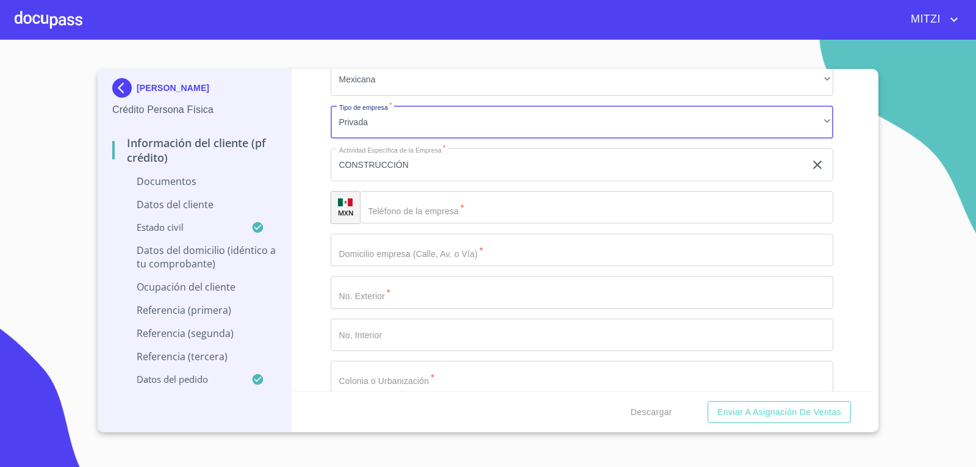
click at [462, 209] on input "Documento de identificación.   *" at bounding box center [597, 207] width 474 height 33
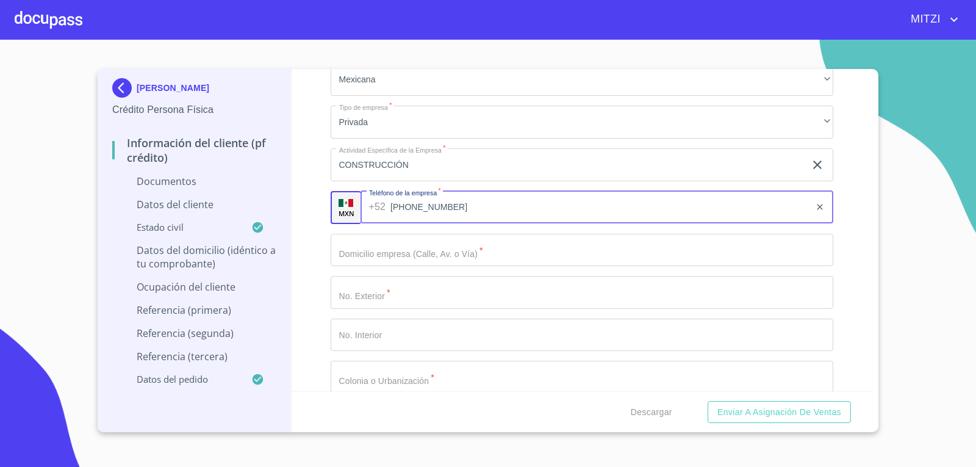
type input "[PHONE_NUMBER]"
click at [429, 259] on input "Documento de identificación.   *" at bounding box center [582, 250] width 503 height 33
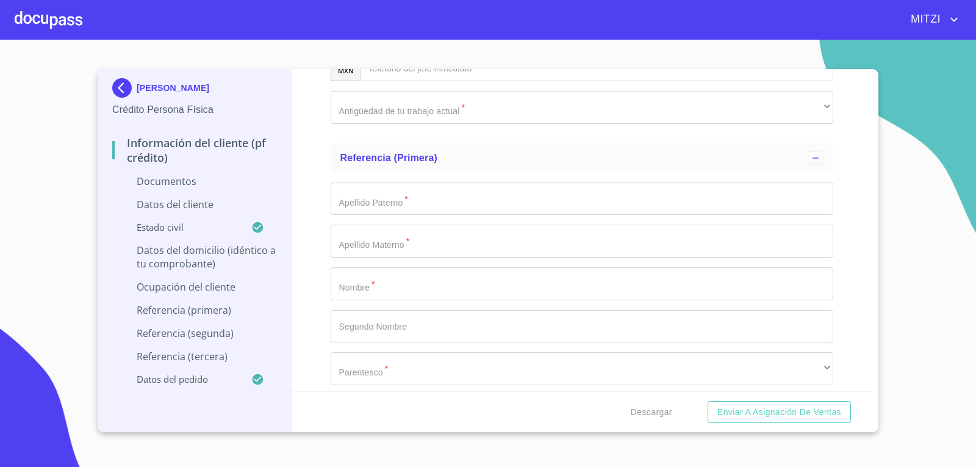
scroll to position [3843, 0]
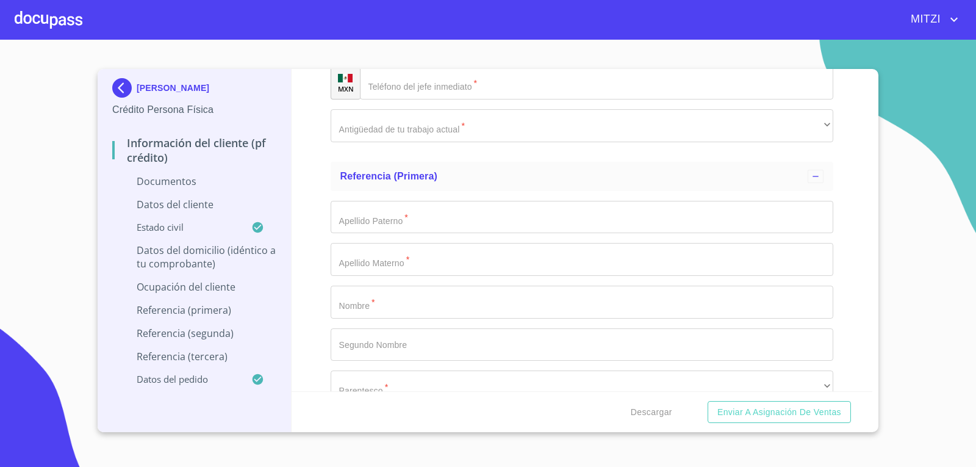
click at [354, 300] on input "Documento de identificación.   *" at bounding box center [582, 301] width 503 height 33
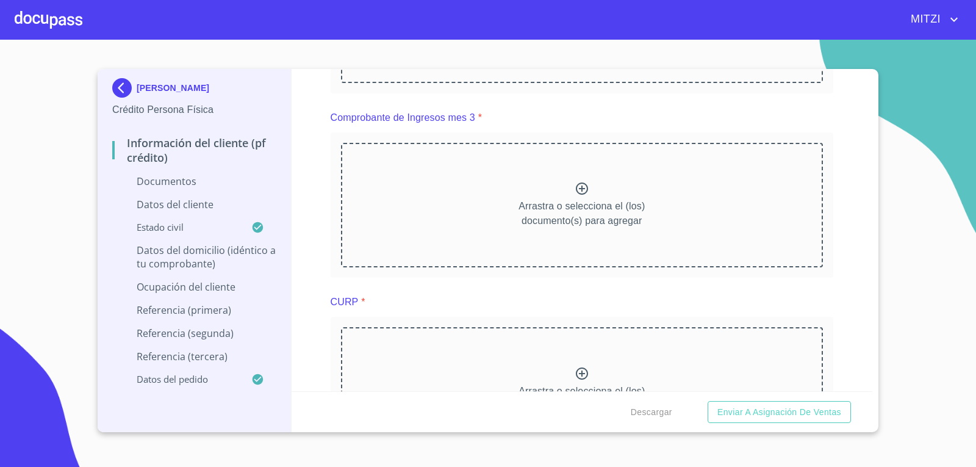
scroll to position [854, 0]
